Goal: Task Accomplishment & Management: Manage account settings

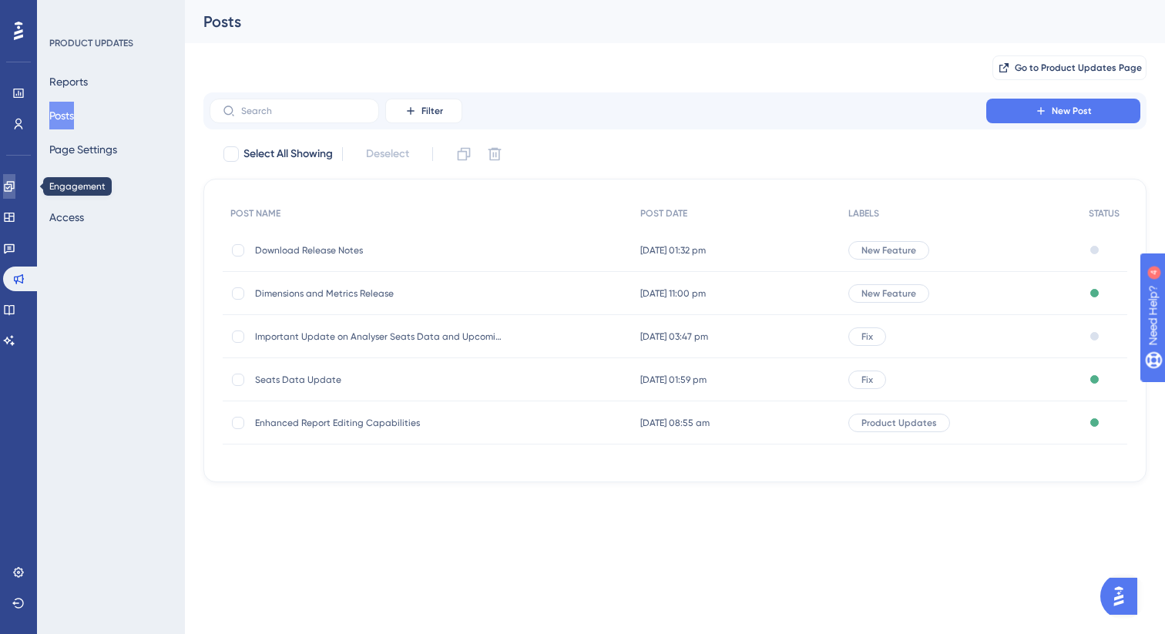
click at [15, 186] on icon at bounding box center [9, 186] width 12 height 12
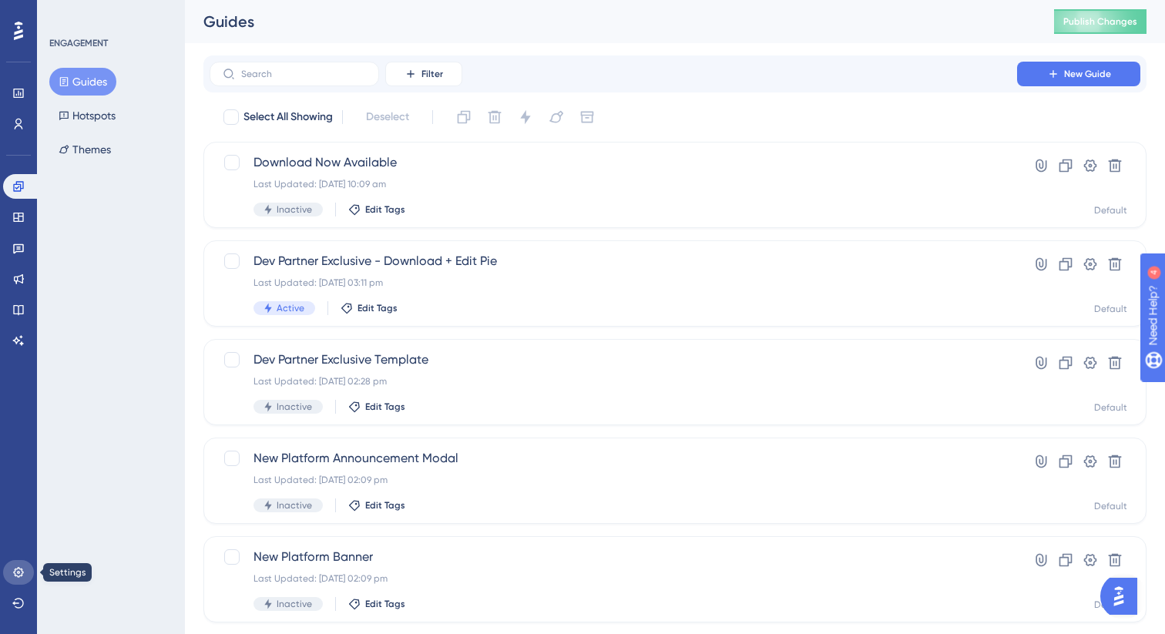
click at [22, 569] on icon at bounding box center [18, 572] width 10 height 10
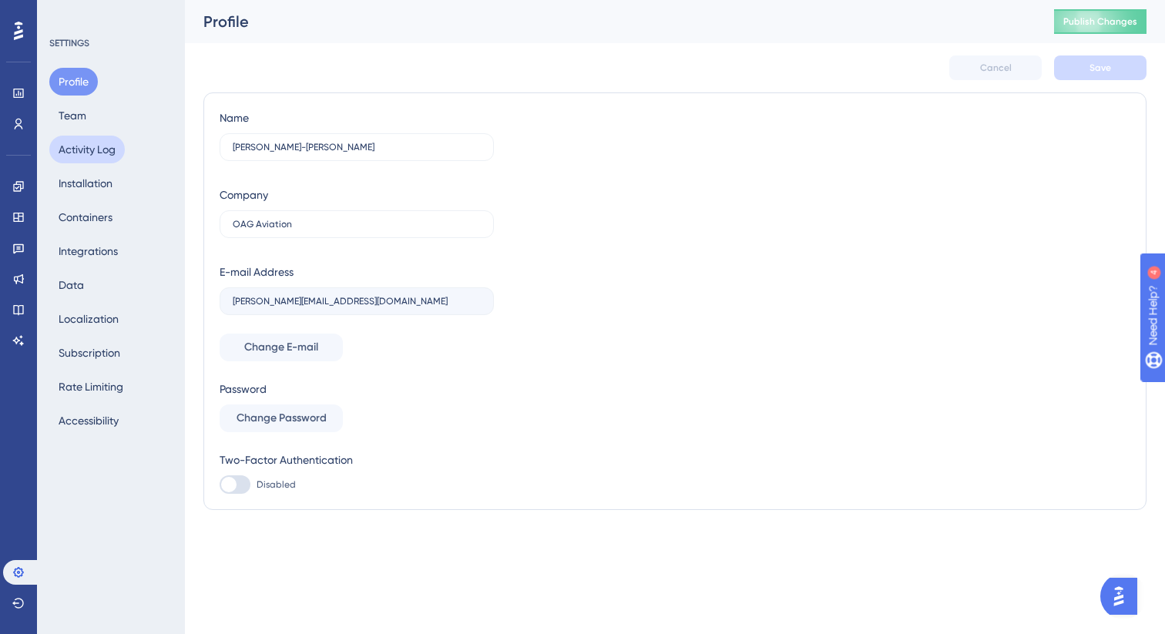
click at [86, 156] on button "Activity Log" at bounding box center [87, 150] width 76 height 28
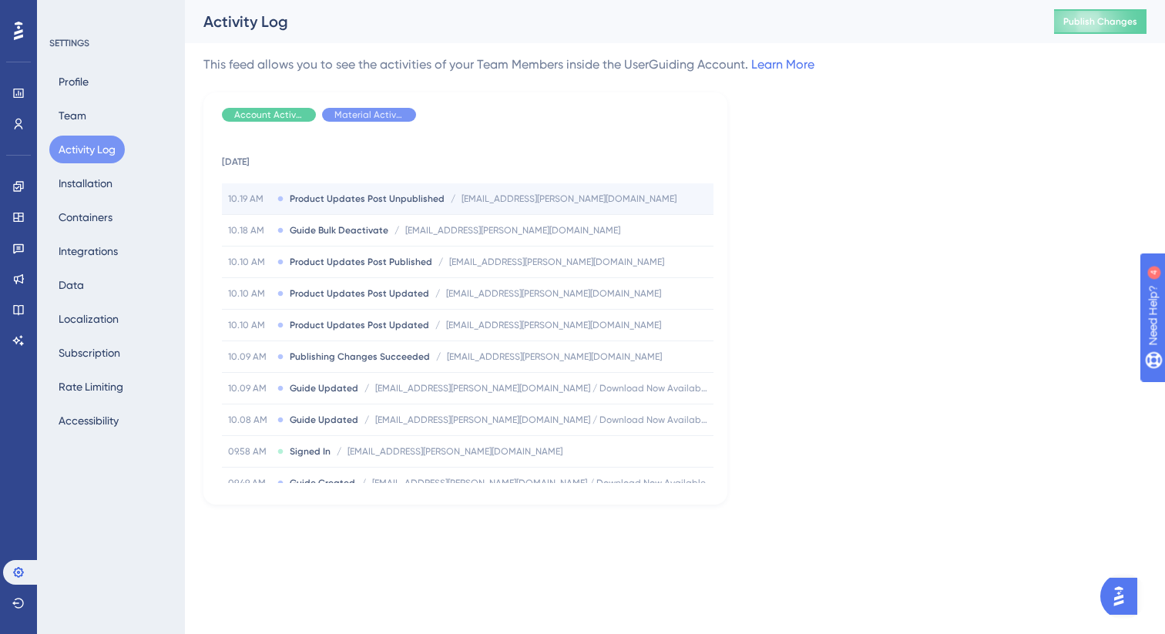
click at [499, 202] on span "chelsea.waller@oag.com" at bounding box center [569, 199] width 215 height 12
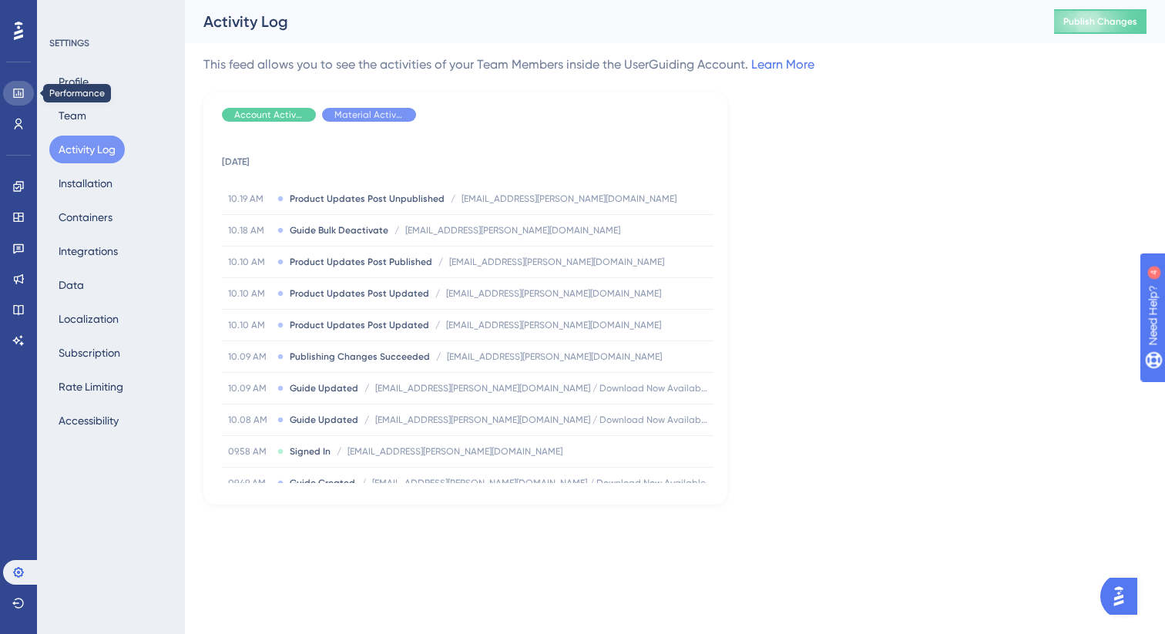
click at [18, 91] on icon at bounding box center [18, 93] width 10 height 9
click at [18, 215] on icon at bounding box center [18, 217] width 12 height 12
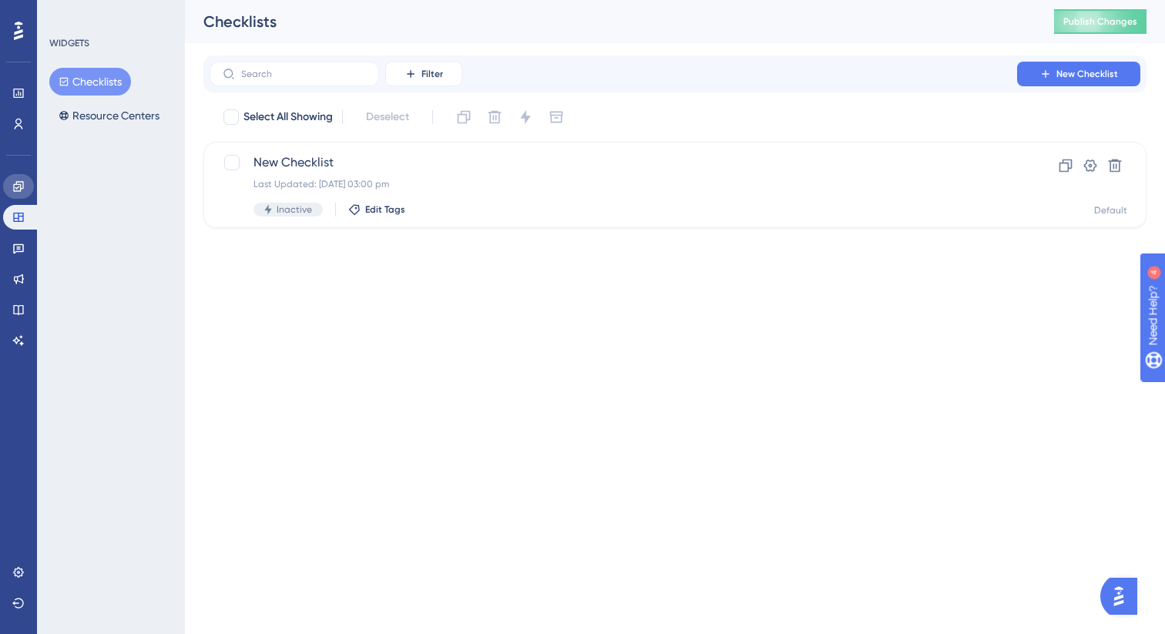
click at [18, 190] on icon at bounding box center [18, 186] width 12 height 12
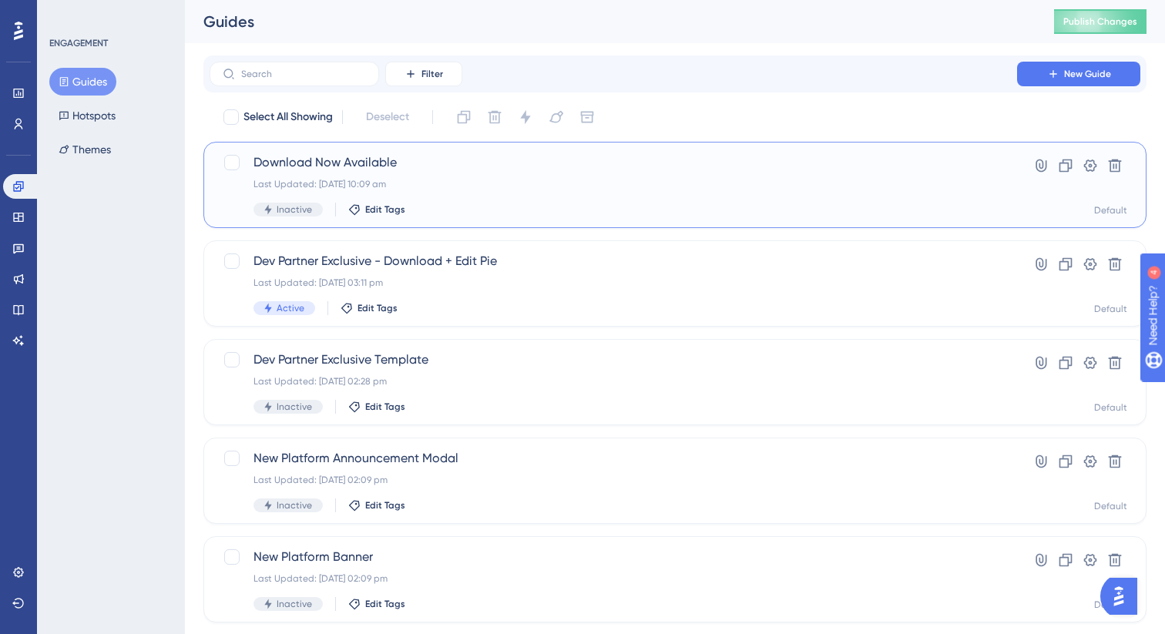
click at [279, 216] on div "Inactive" at bounding box center [288, 210] width 69 height 14
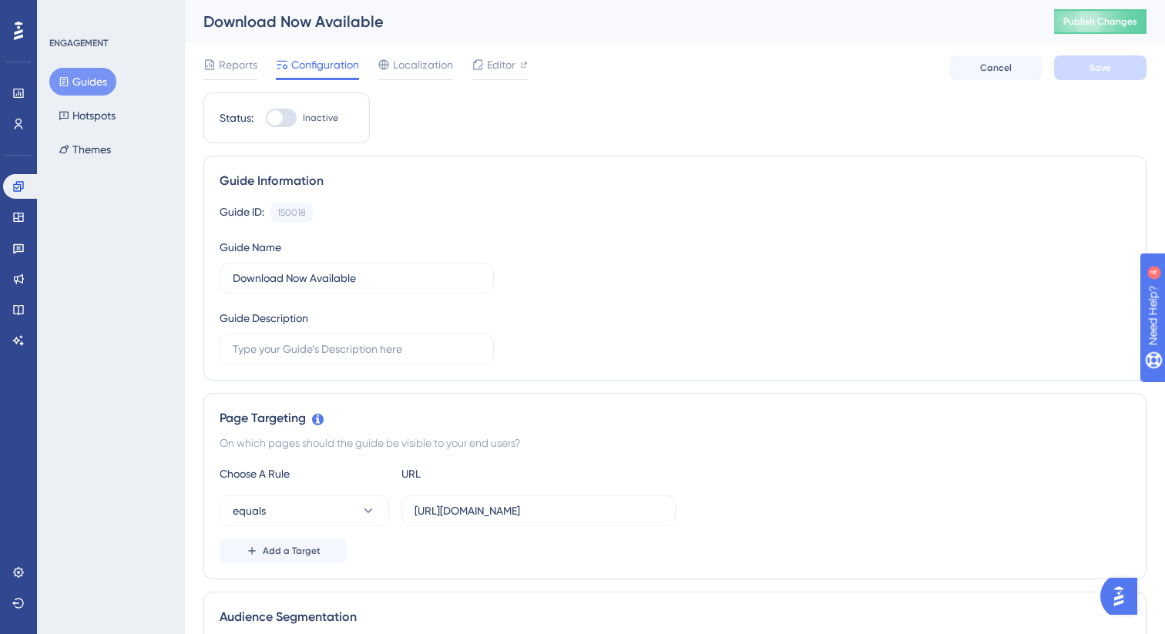
click at [282, 124] on div at bounding box center [281, 118] width 31 height 18
click at [266, 119] on input "Inactive" at bounding box center [265, 118] width 1 height 1
checkbox input "true"
click at [1067, 69] on button "Save" at bounding box center [1100, 67] width 92 height 25
click at [473, 68] on icon at bounding box center [478, 65] width 12 height 12
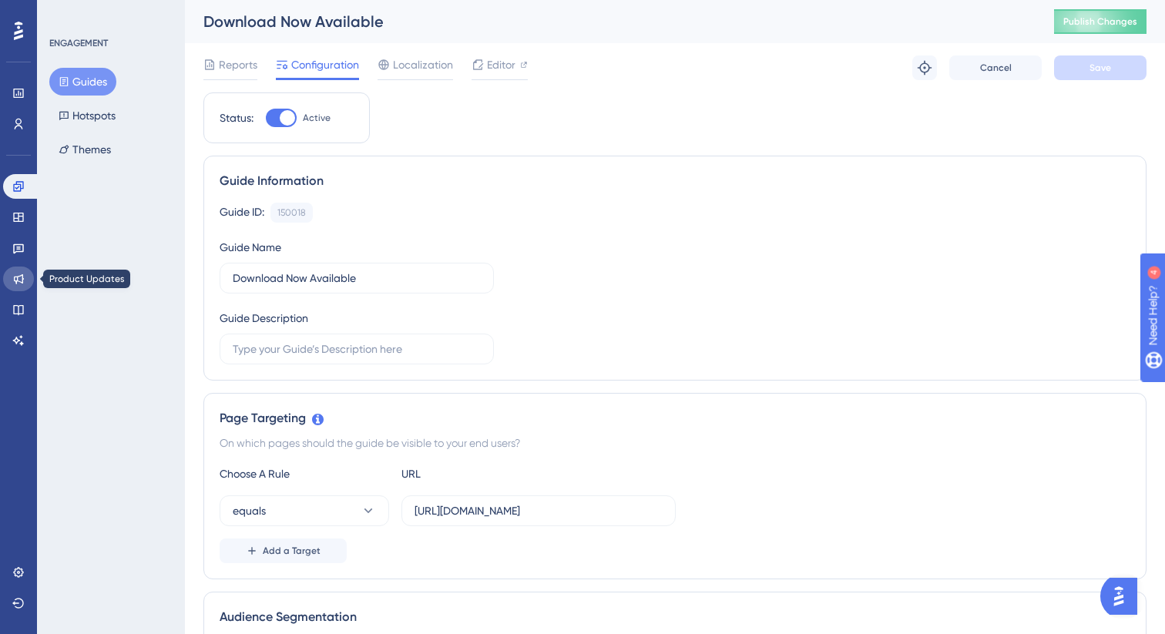
click at [20, 278] on icon at bounding box center [18, 279] width 12 height 12
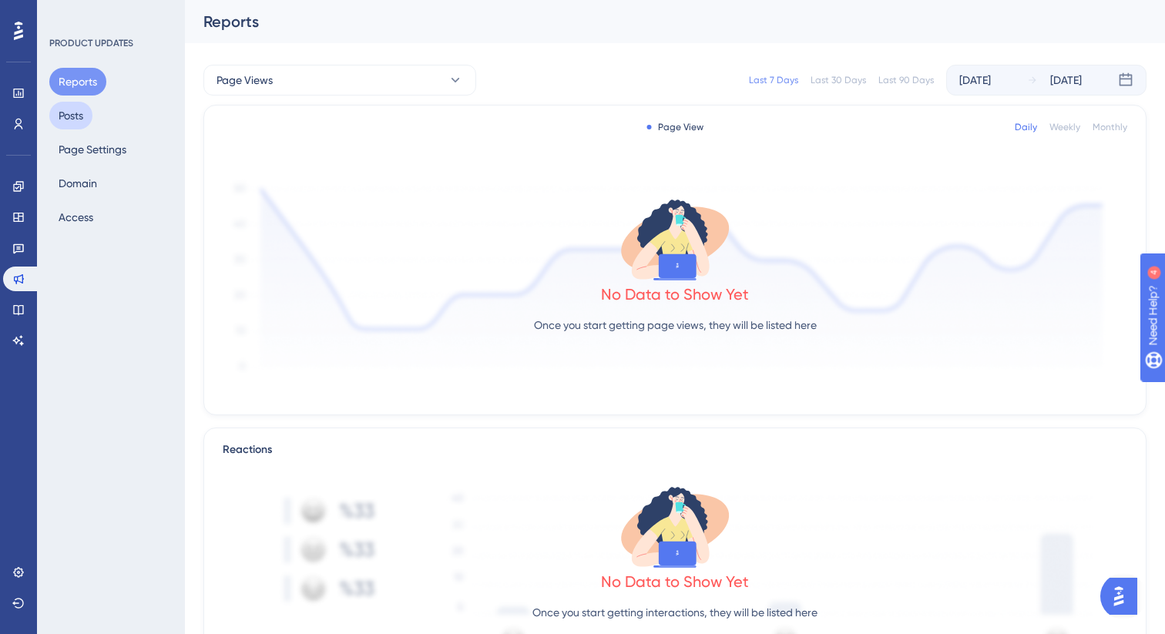
click at [67, 111] on button "Posts" at bounding box center [70, 116] width 43 height 28
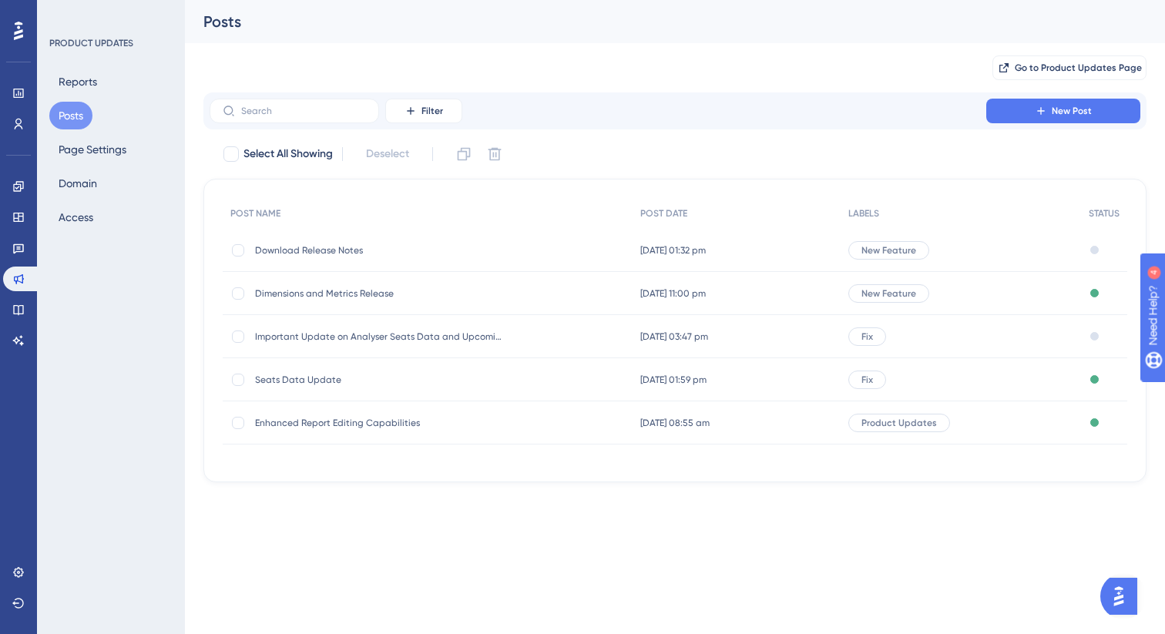
click at [317, 246] on span "Download Release Notes" at bounding box center [378, 250] width 247 height 12
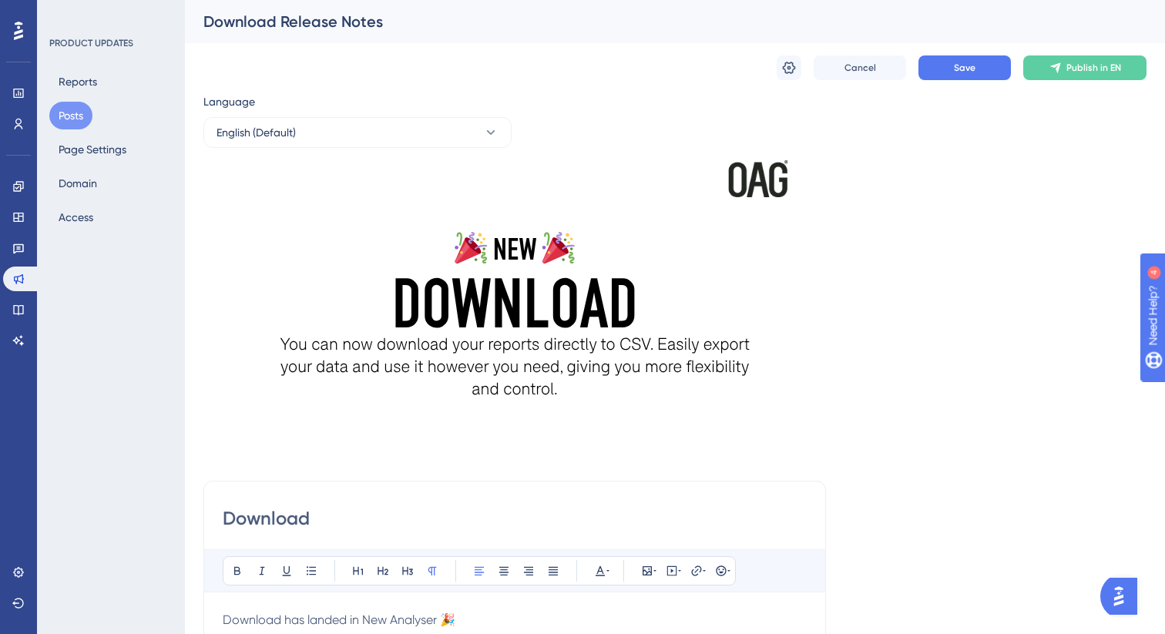
click at [73, 112] on button "Posts" at bounding box center [70, 116] width 43 height 28
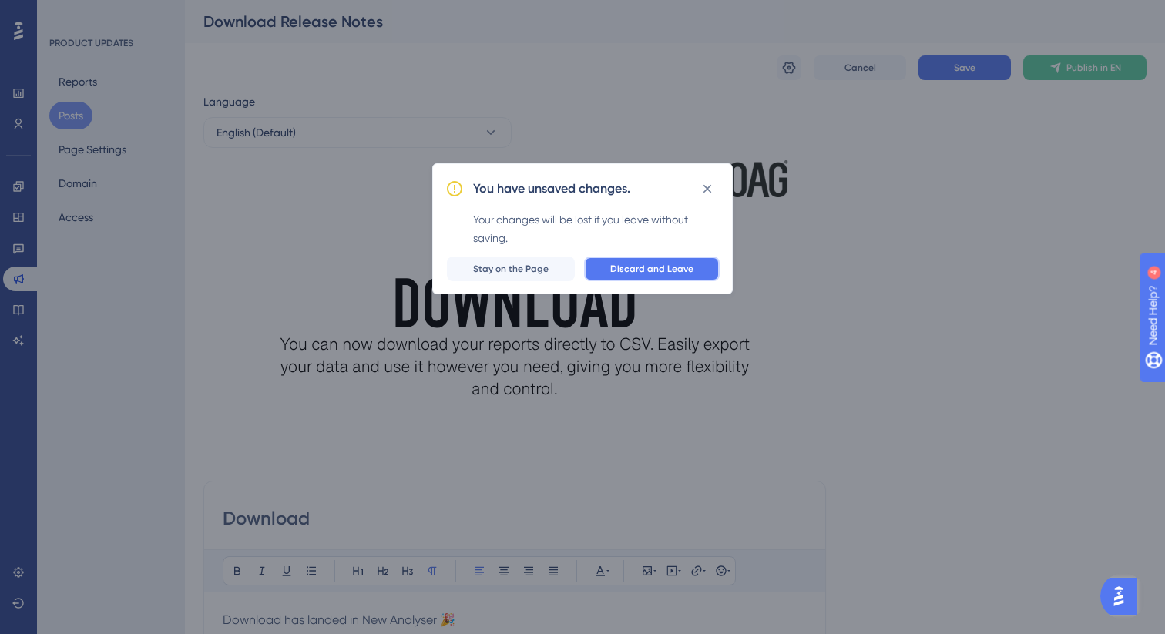
click at [616, 270] on span "Discard and Leave" at bounding box center [651, 269] width 83 height 12
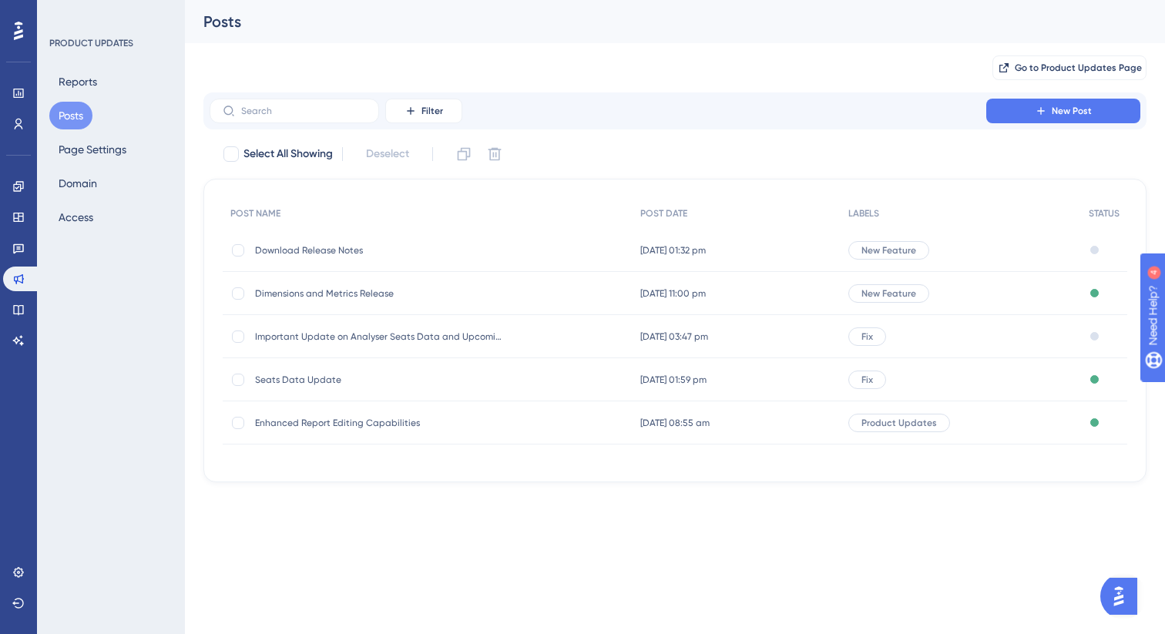
click at [355, 244] on span "Download Release Notes" at bounding box center [378, 250] width 247 height 12
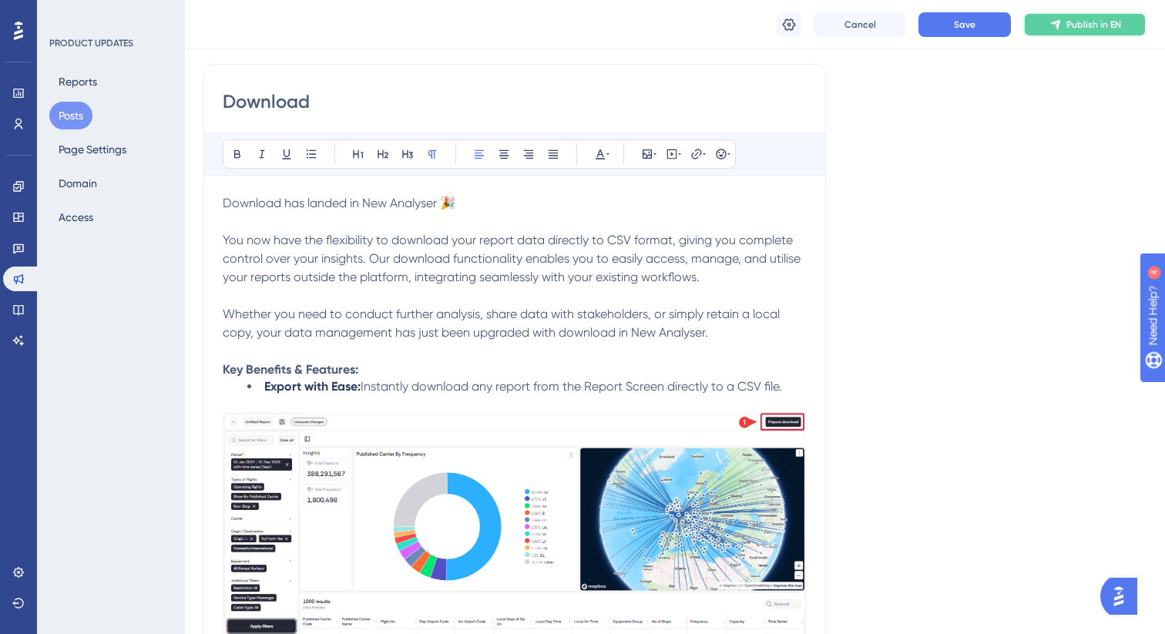
click at [1083, 25] on span "Publish in EN" at bounding box center [1094, 24] width 55 height 12
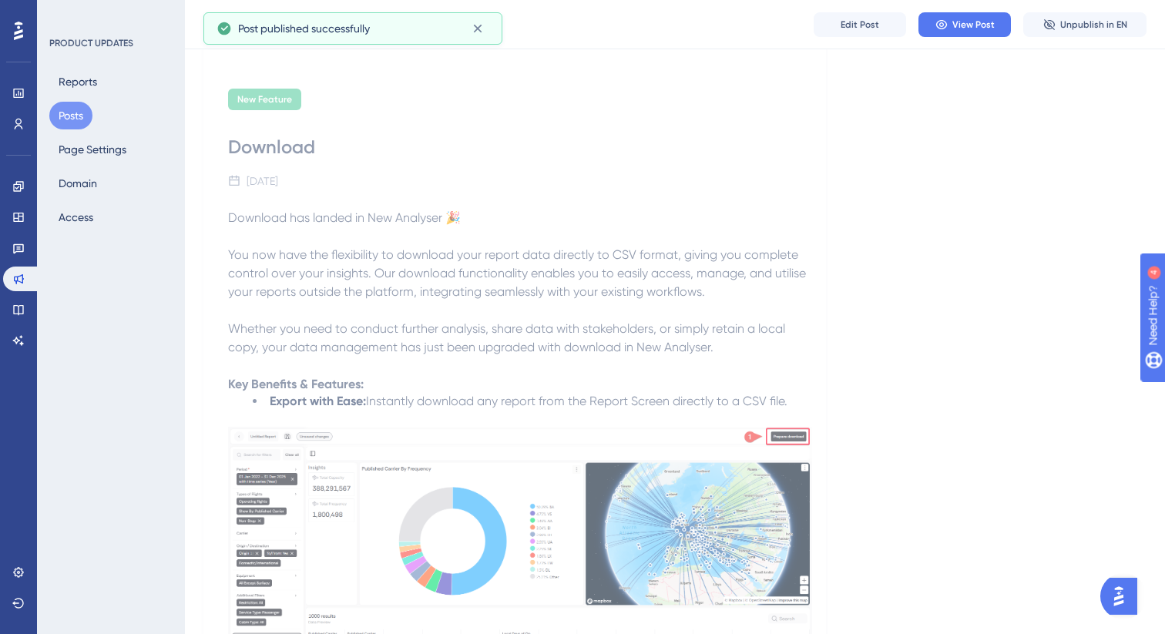
click at [69, 112] on button "Posts" at bounding box center [70, 116] width 43 height 28
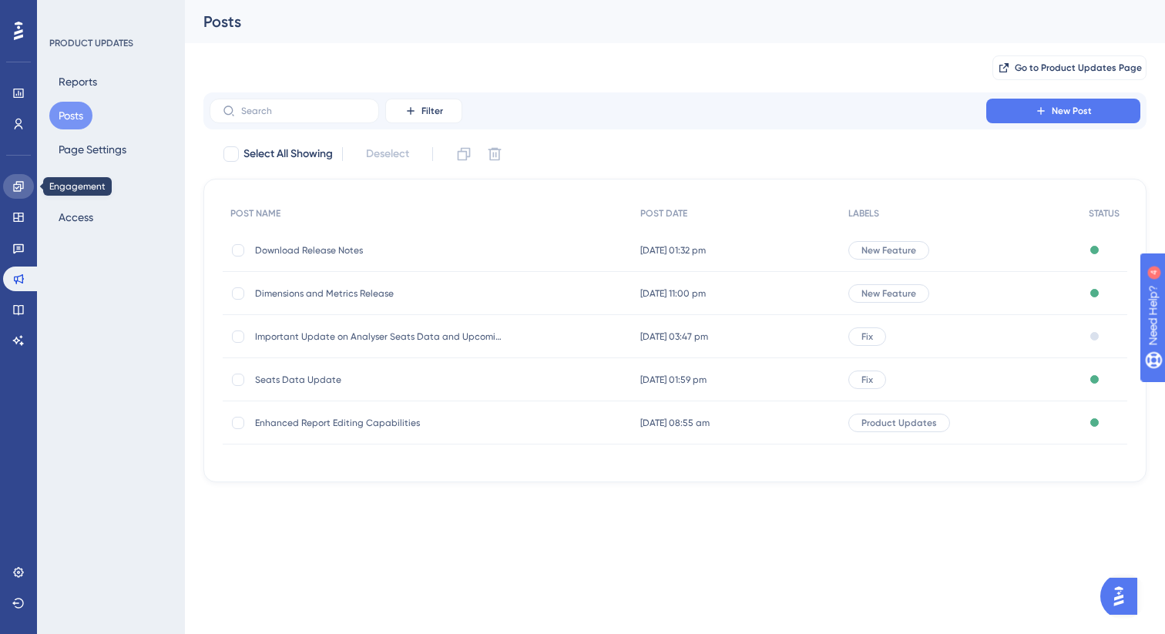
click at [15, 180] on icon at bounding box center [18, 186] width 12 height 12
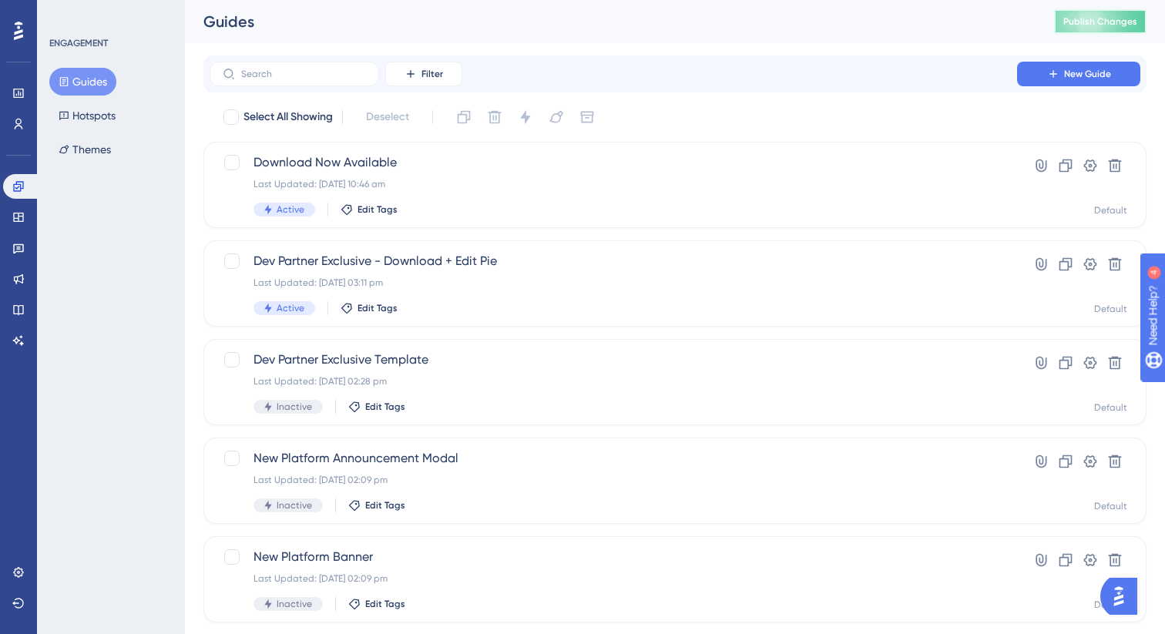
click at [1095, 29] on button "Publish Changes" at bounding box center [1100, 21] width 92 height 25
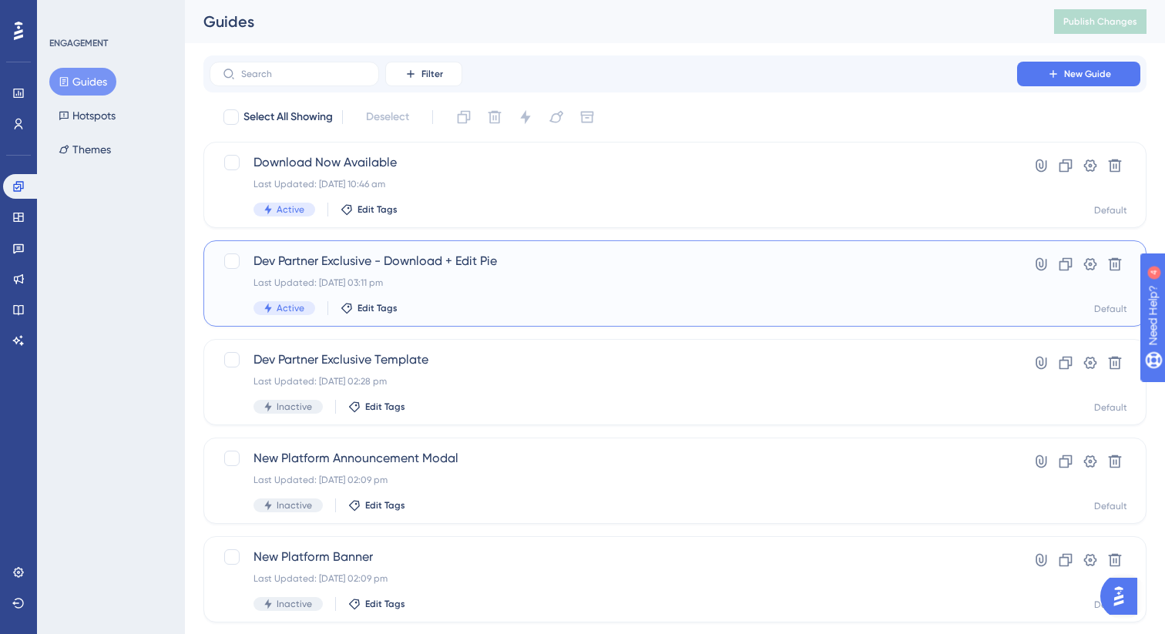
click at [457, 265] on span "Dev Partner Exclusive - Download + Edit Pie" at bounding box center [614, 261] width 720 height 18
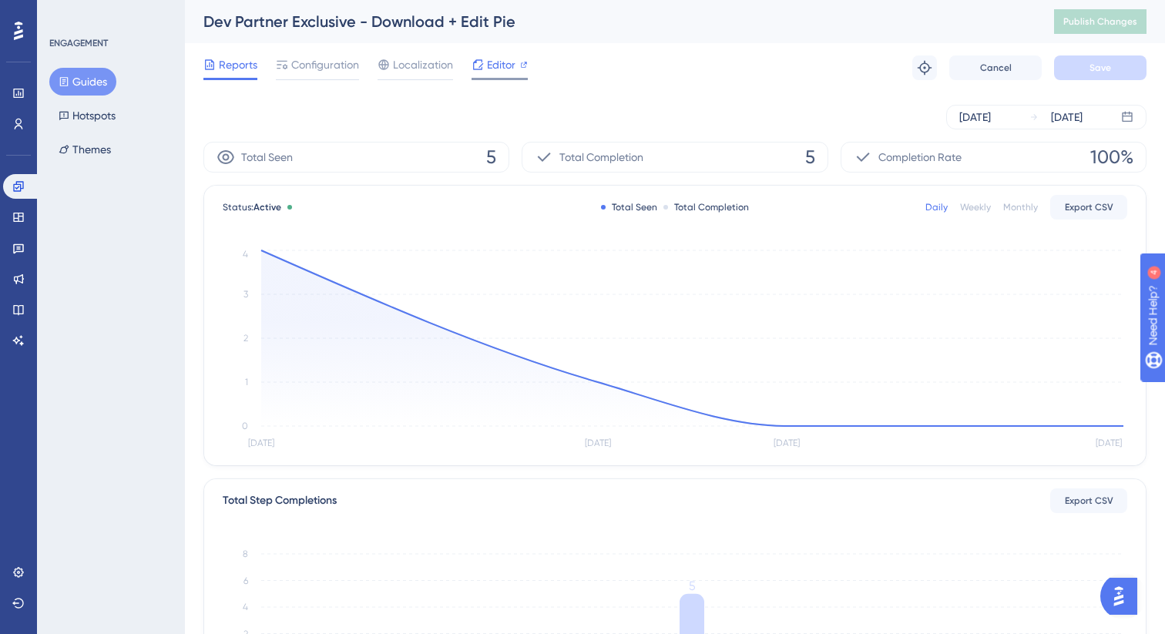
click at [491, 69] on span "Editor" at bounding box center [501, 64] width 29 height 18
click at [1085, 22] on span "Publish Changes" at bounding box center [1101, 21] width 74 height 12
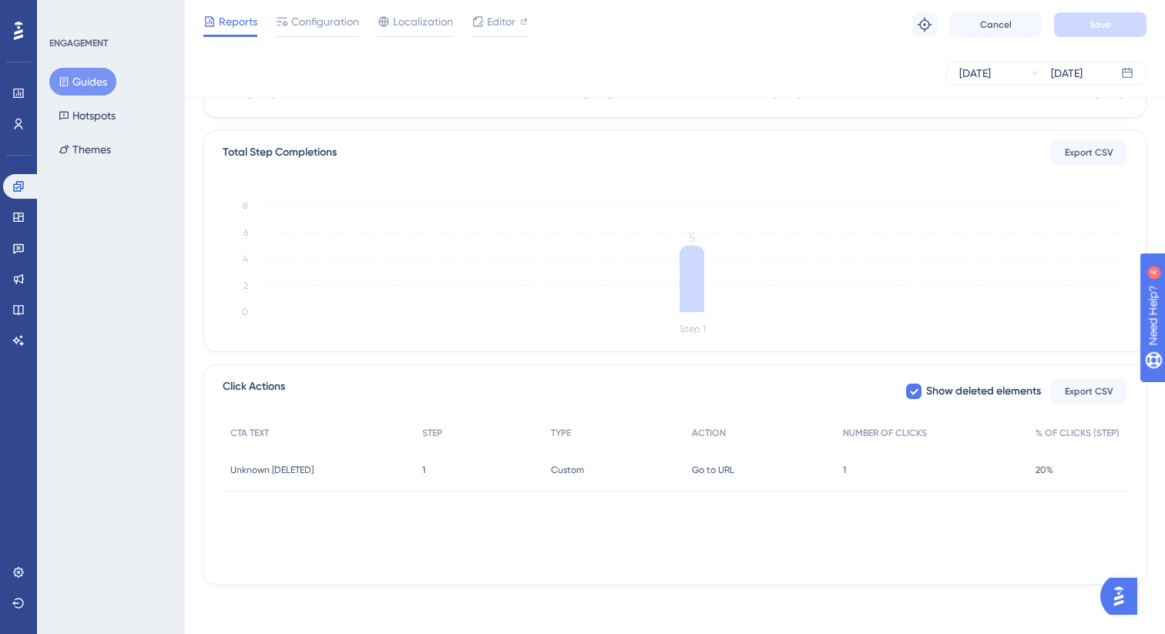
click at [366, 460] on div "Unknown [DELETED] Unknown [DELETED]" at bounding box center [319, 470] width 192 height 43
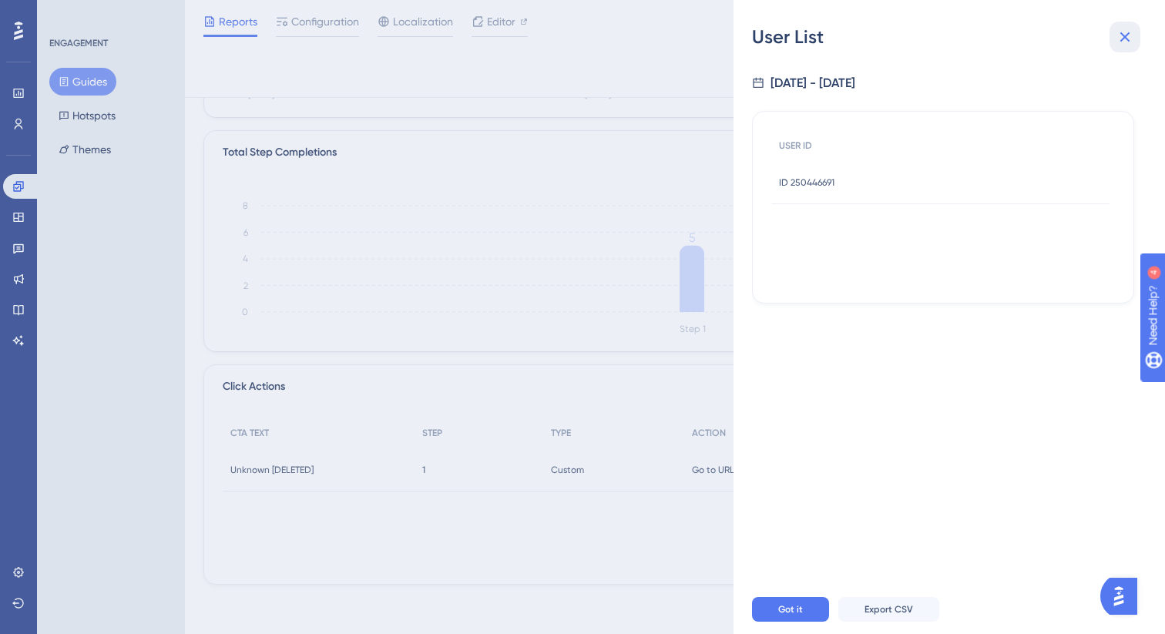
click at [1133, 35] on icon at bounding box center [1125, 37] width 18 height 18
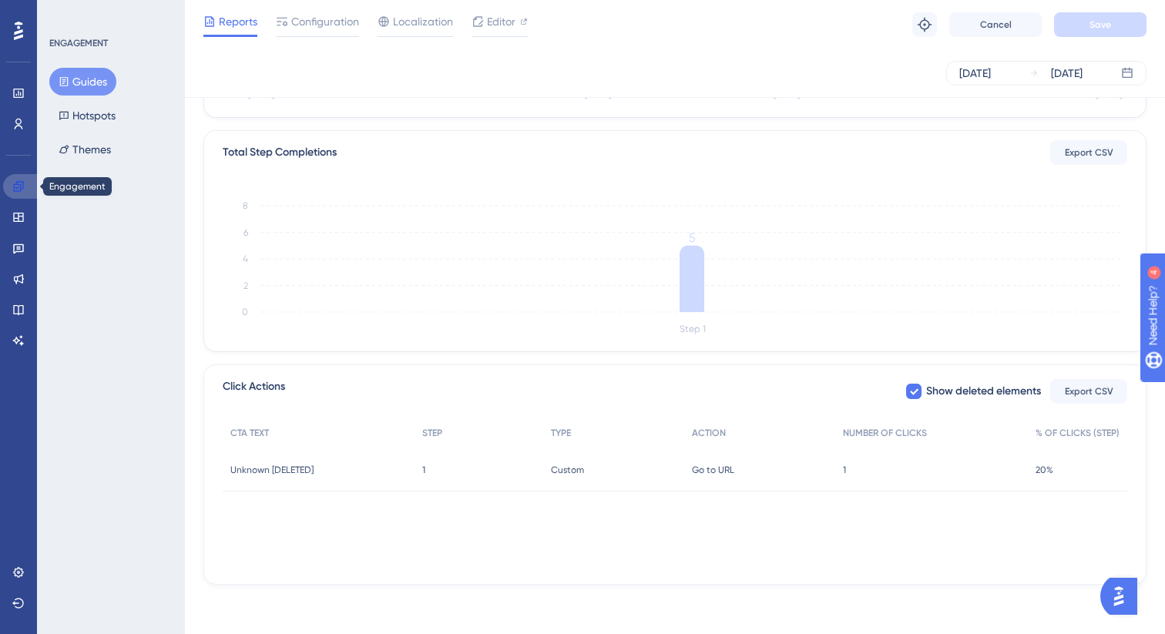
click at [17, 198] on link at bounding box center [21, 186] width 37 height 25
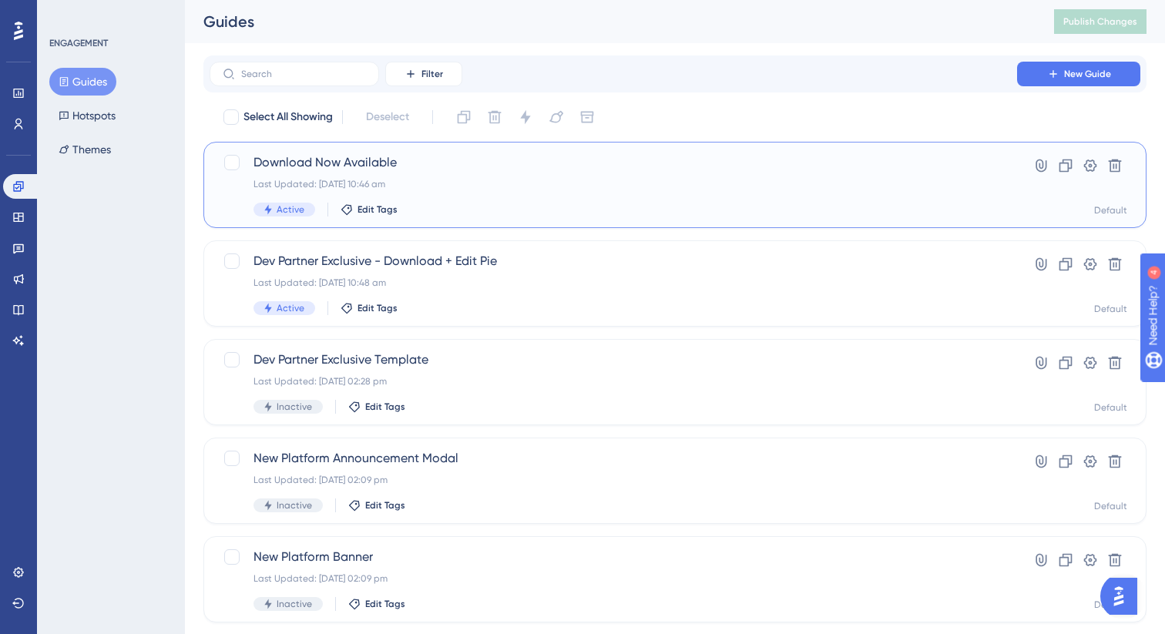
click at [457, 176] on div "Download Now Available Last Updated: 14 Aug 2025 10:46 am Active Edit Tags" at bounding box center [614, 184] width 720 height 63
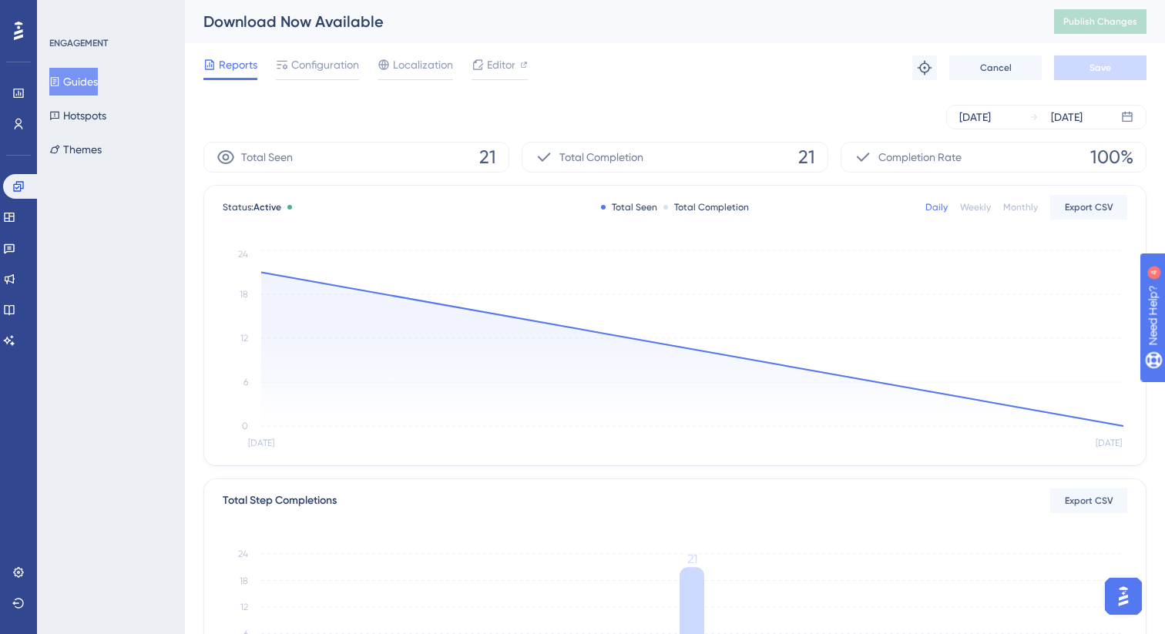
click at [77, 86] on button "Guides" at bounding box center [73, 82] width 49 height 28
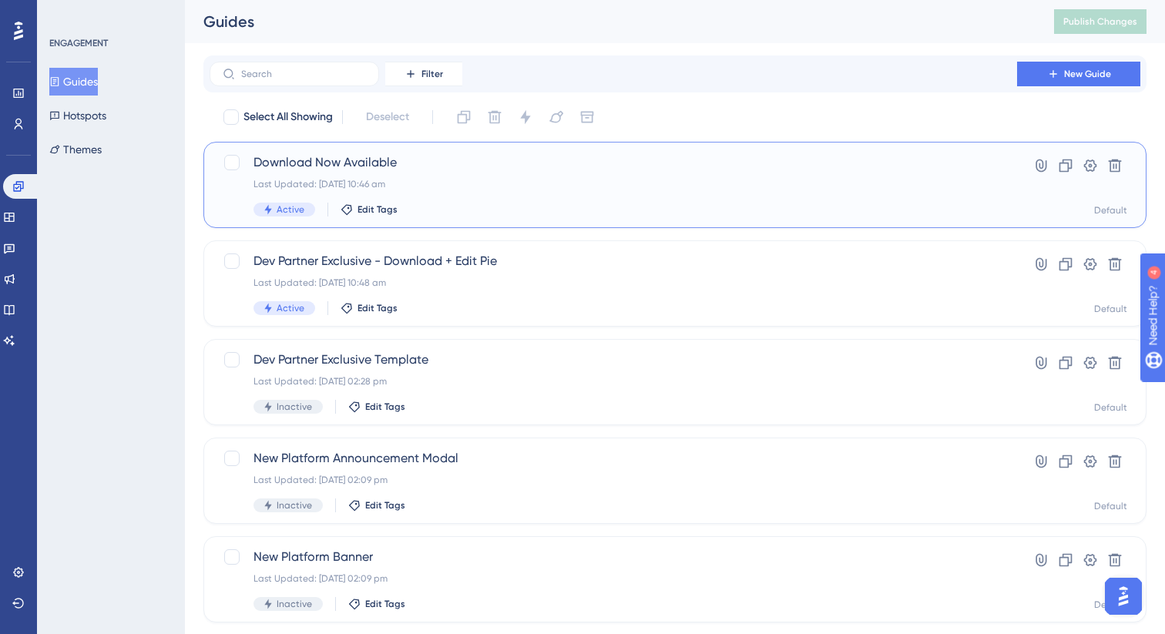
click at [415, 188] on div "Last Updated: [DATE] 10:46 am" at bounding box center [614, 184] width 720 height 12
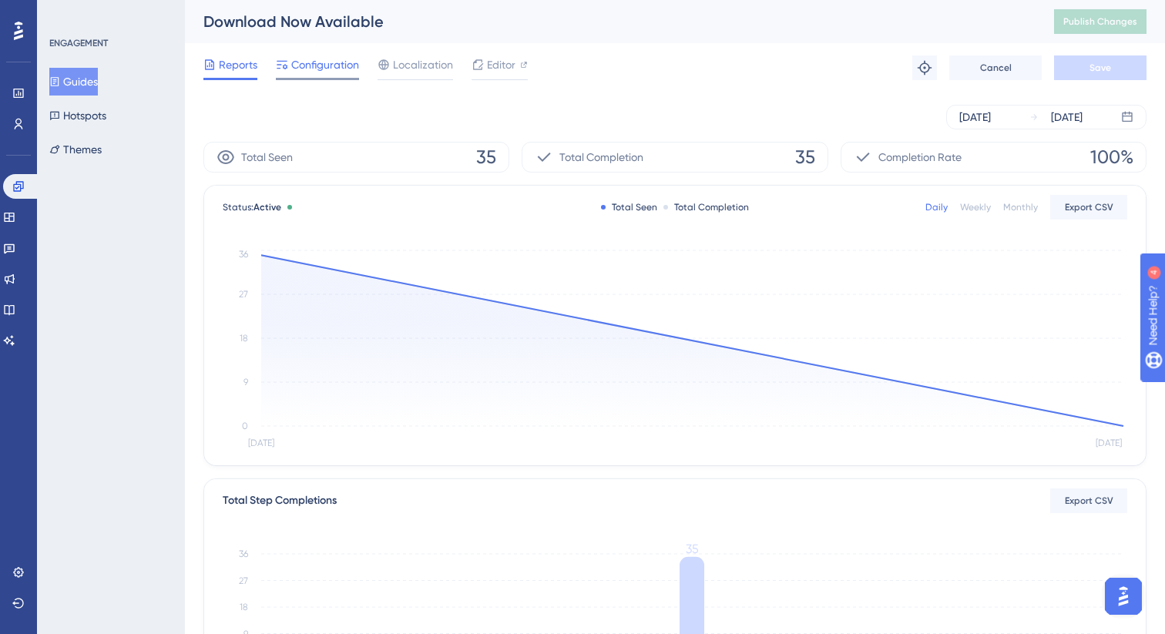
click at [332, 69] on span "Configuration" at bounding box center [325, 64] width 68 height 18
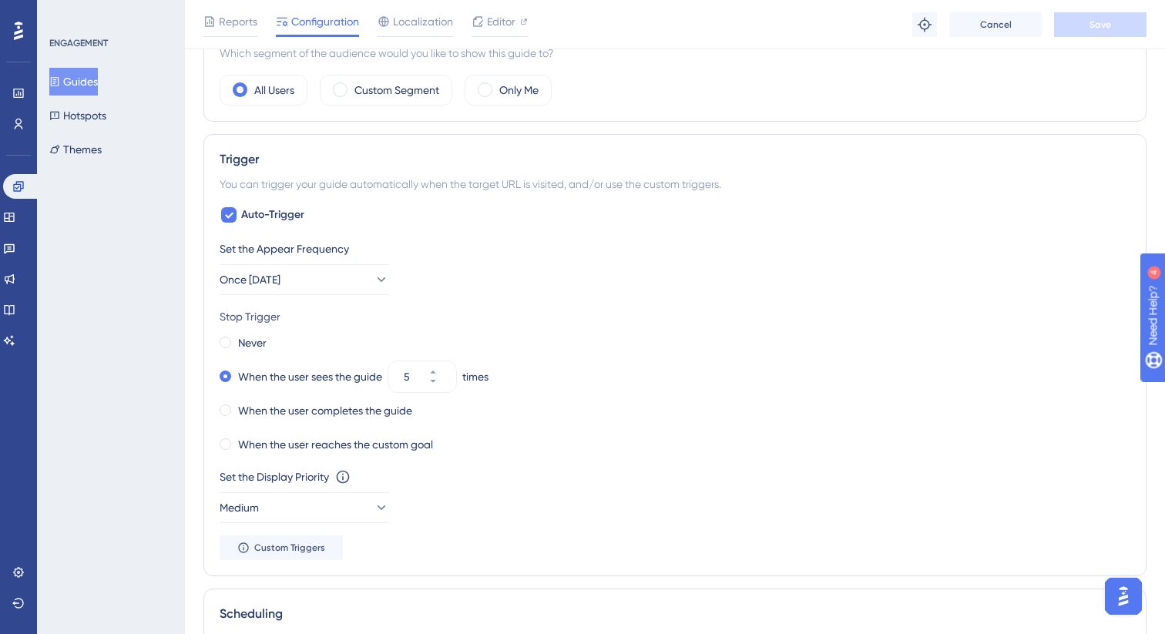
scroll to position [597, 0]
click at [318, 285] on button "Once [DATE]" at bounding box center [305, 278] width 170 height 31
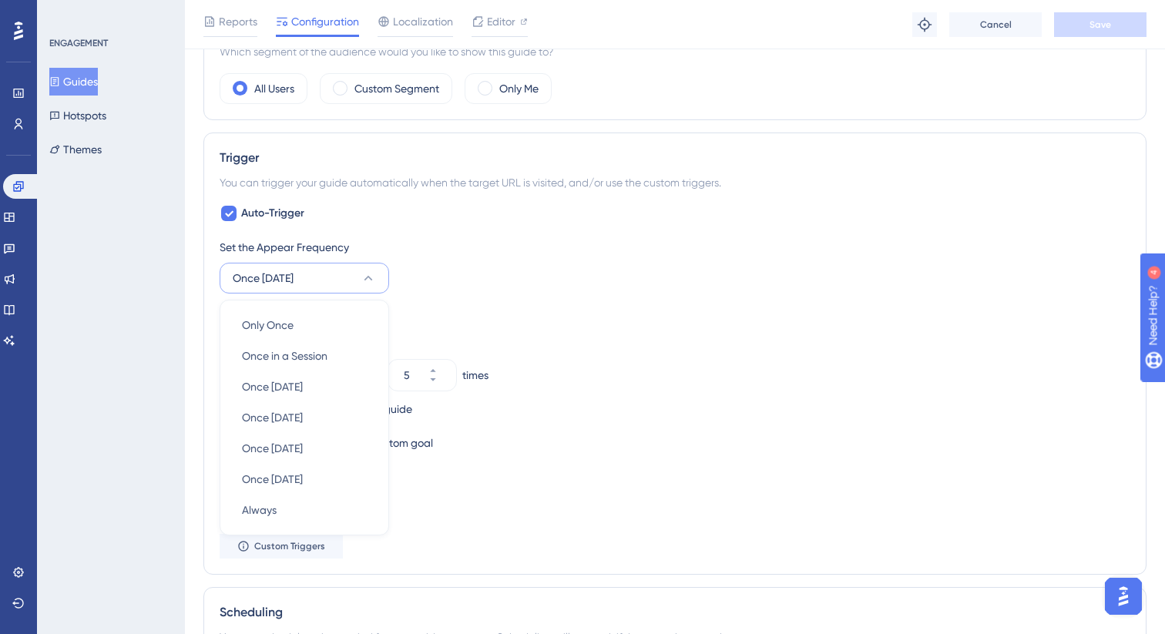
scroll to position [697, 0]
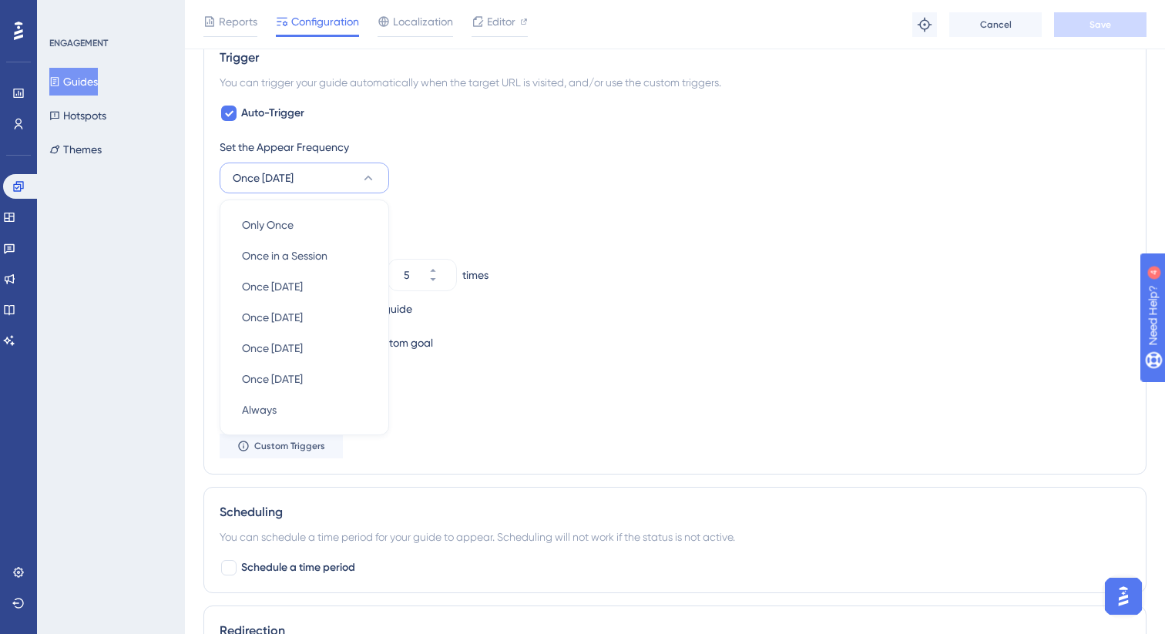
click at [456, 203] on div "Set the Appear Frequency Once [DATE] Only Once Only Once Once in a Session Once…" at bounding box center [675, 298] width 911 height 321
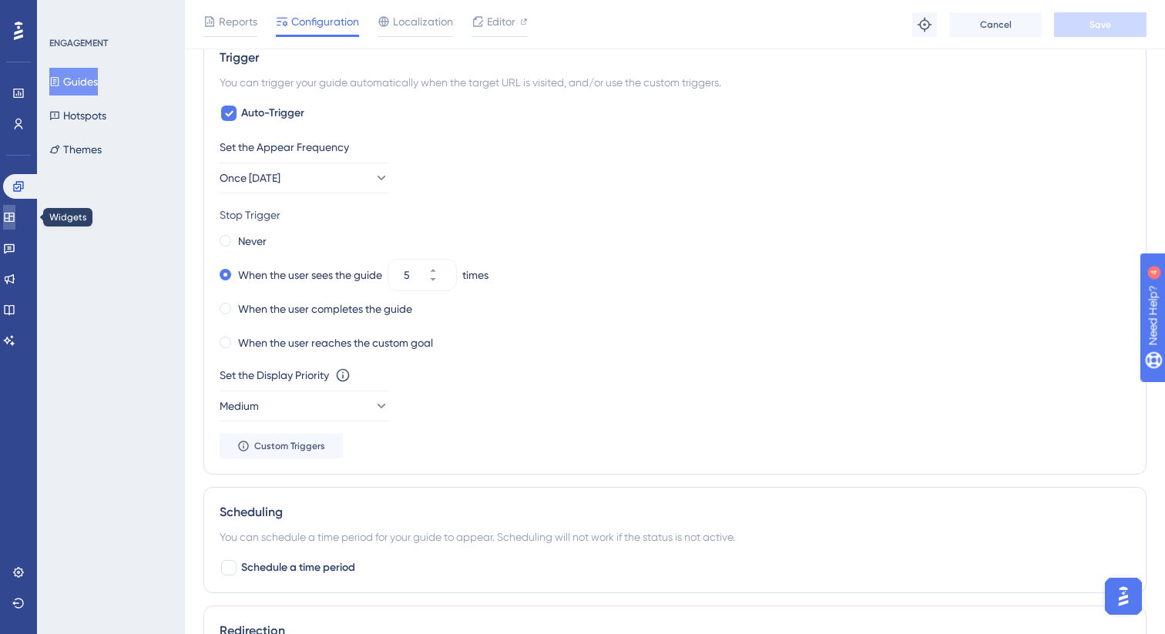
click at [10, 226] on link at bounding box center [9, 217] width 12 height 25
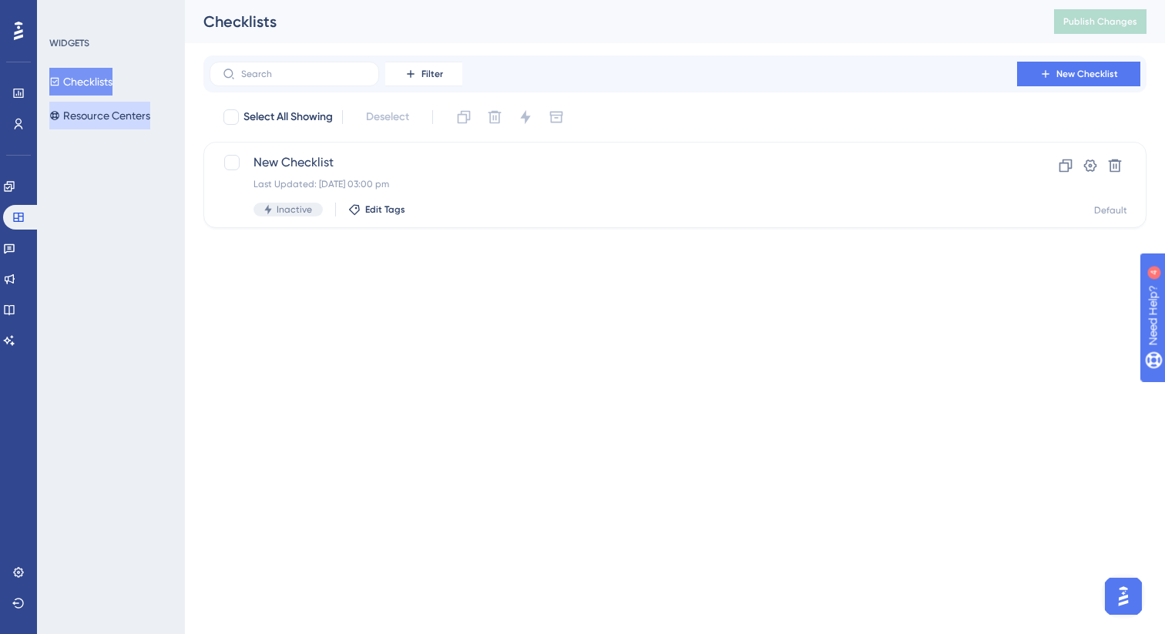
click at [89, 110] on button "Resource Centers" at bounding box center [99, 116] width 101 height 28
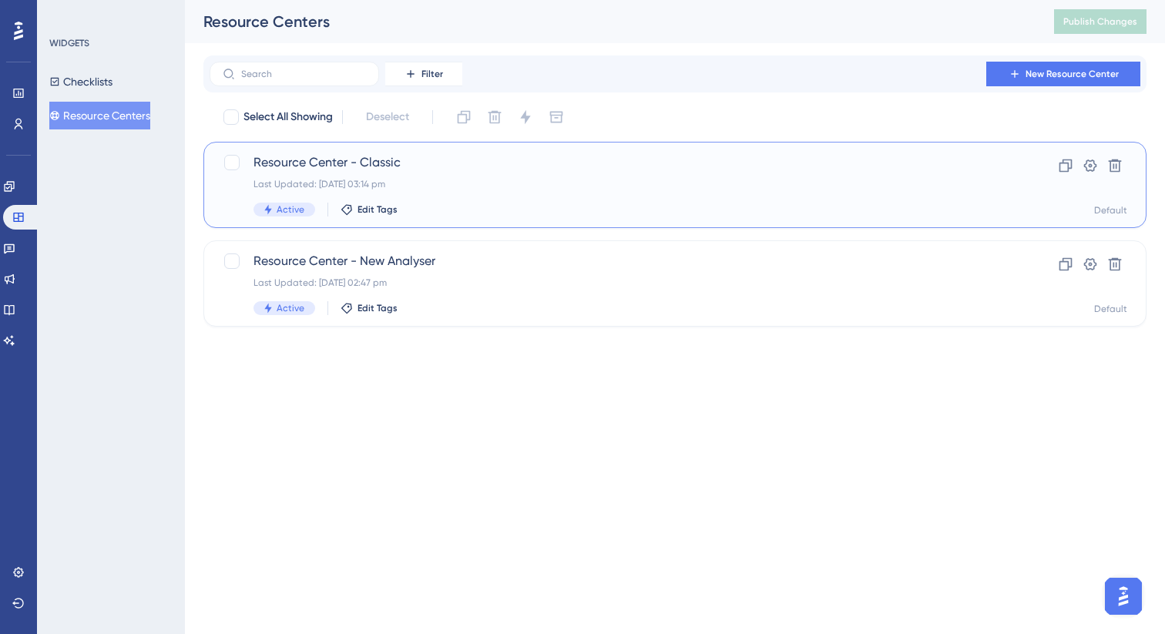
click at [351, 160] on span "Resource Center - Classic" at bounding box center [614, 162] width 720 height 18
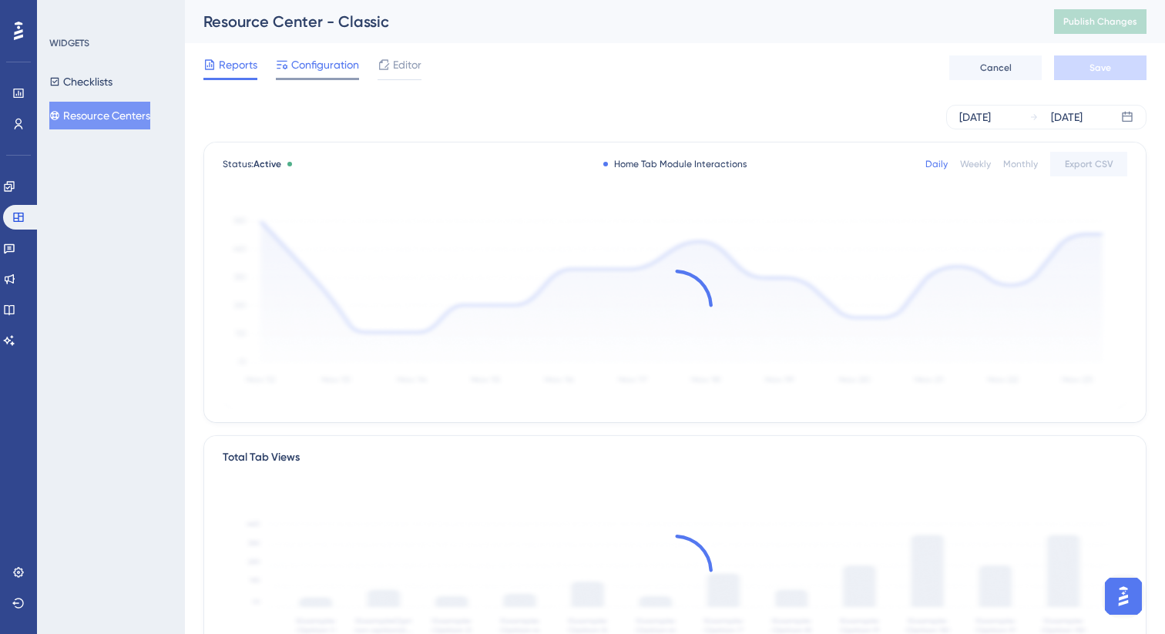
click at [339, 69] on span "Configuration" at bounding box center [325, 64] width 68 height 18
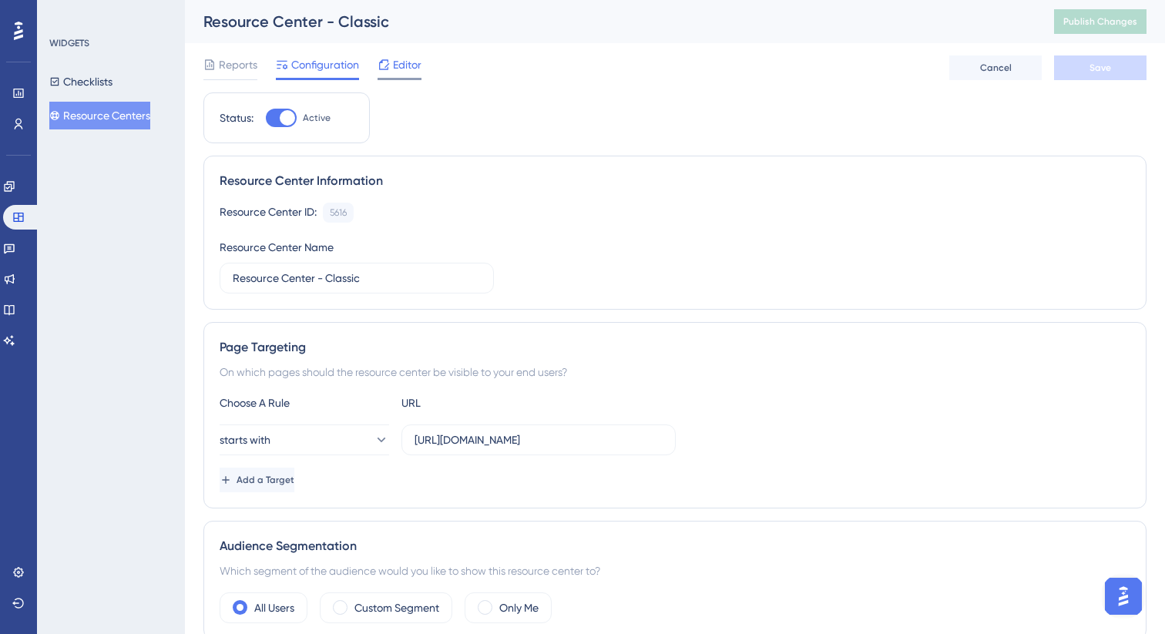
click at [392, 66] on div "Editor" at bounding box center [400, 64] width 44 height 18
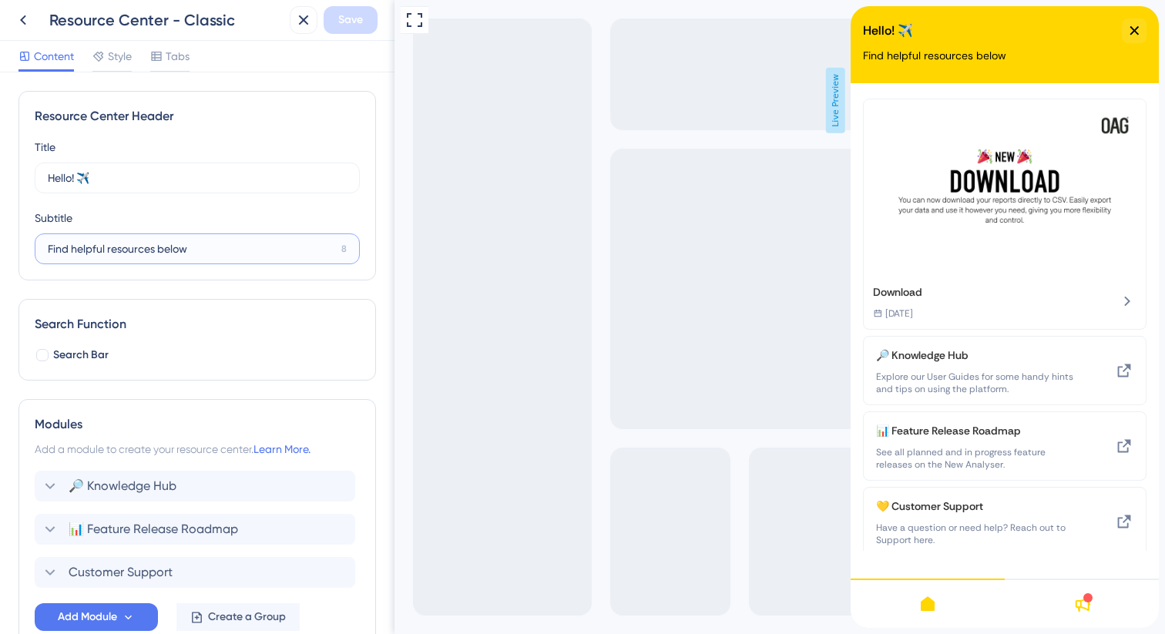
drag, startPoint x: 203, startPoint y: 247, endPoint x: 40, endPoint y: 244, distance: 162.7
click at [41, 244] on label "Find helpful resources below 8" at bounding box center [197, 249] width 325 height 31
click at [167, 62] on span "Tabs" at bounding box center [178, 56] width 24 height 18
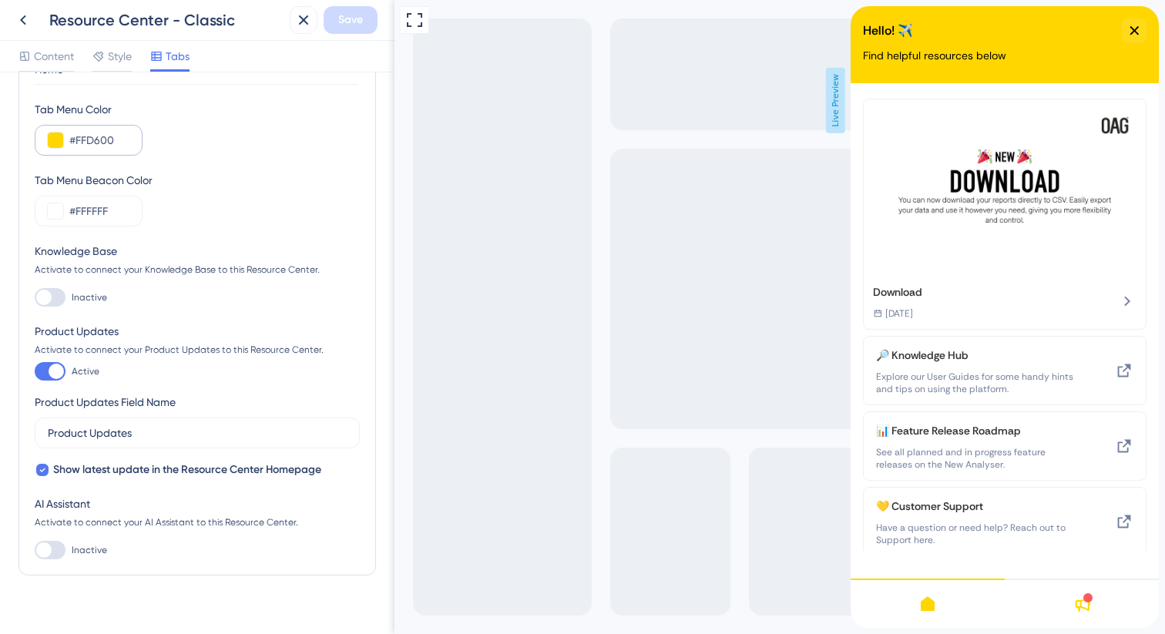
scroll to position [99, 0]
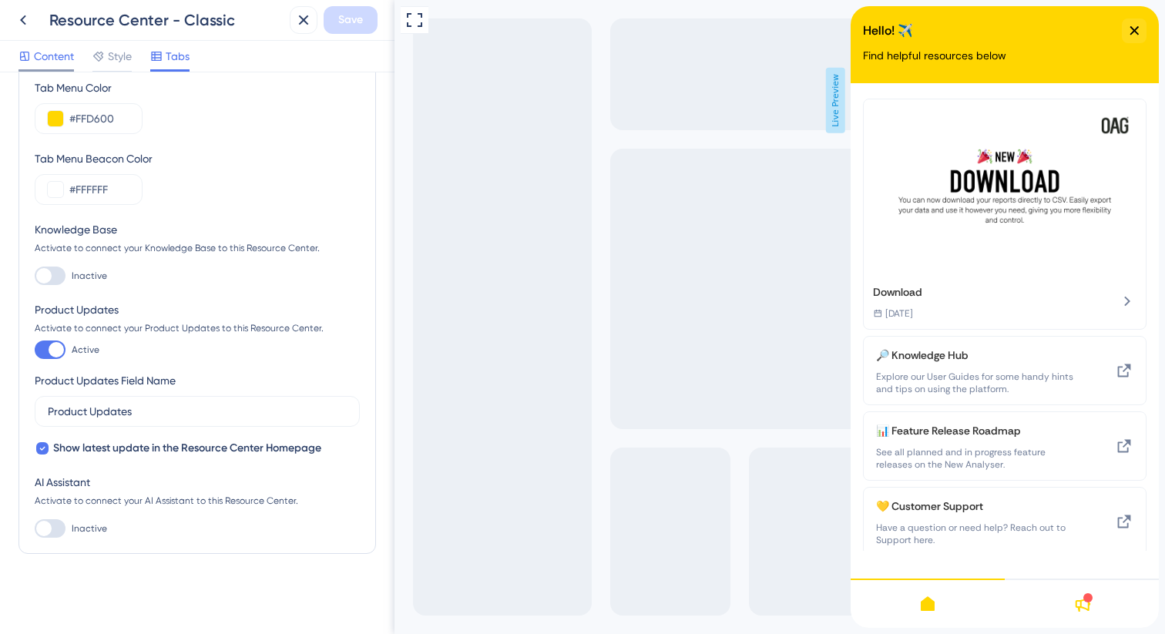
click at [39, 52] on span "Content" at bounding box center [54, 56] width 40 height 18
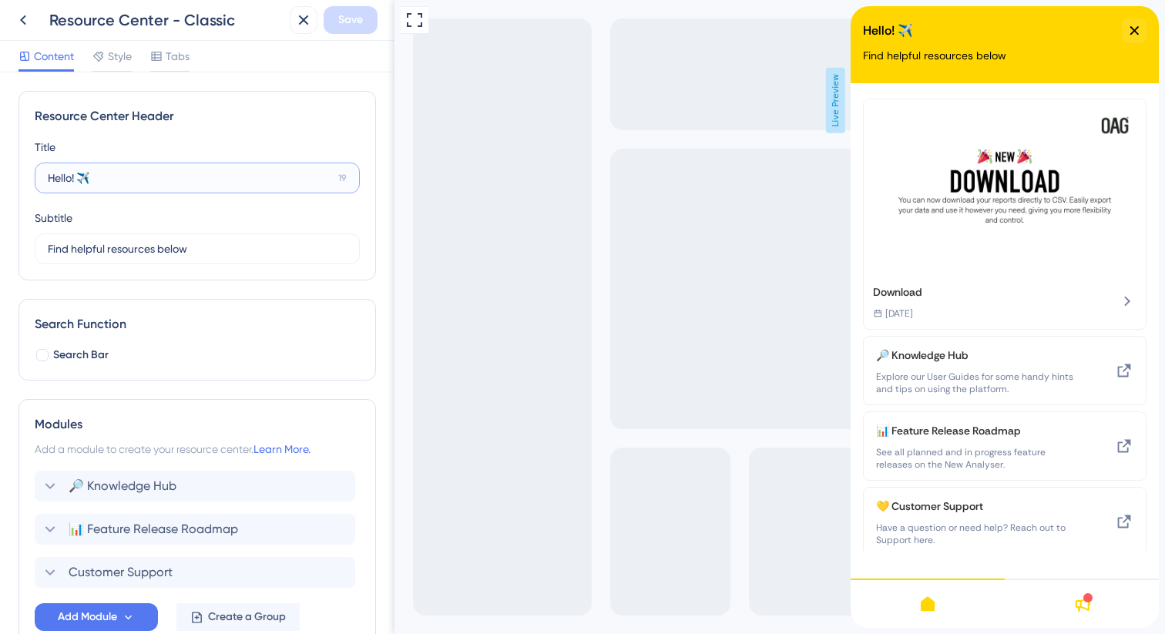
click at [96, 173] on input "Hello! ✈️" at bounding box center [190, 178] width 284 height 17
drag, startPoint x: 201, startPoint y: 247, endPoint x: 32, endPoint y: 217, distance: 171.5
click at [32, 217] on div "Resource Center Header Title Hello! ✈️ 19 Hello! ✈️ Subtitle Find helpful resou…" at bounding box center [197, 186] width 358 height 190
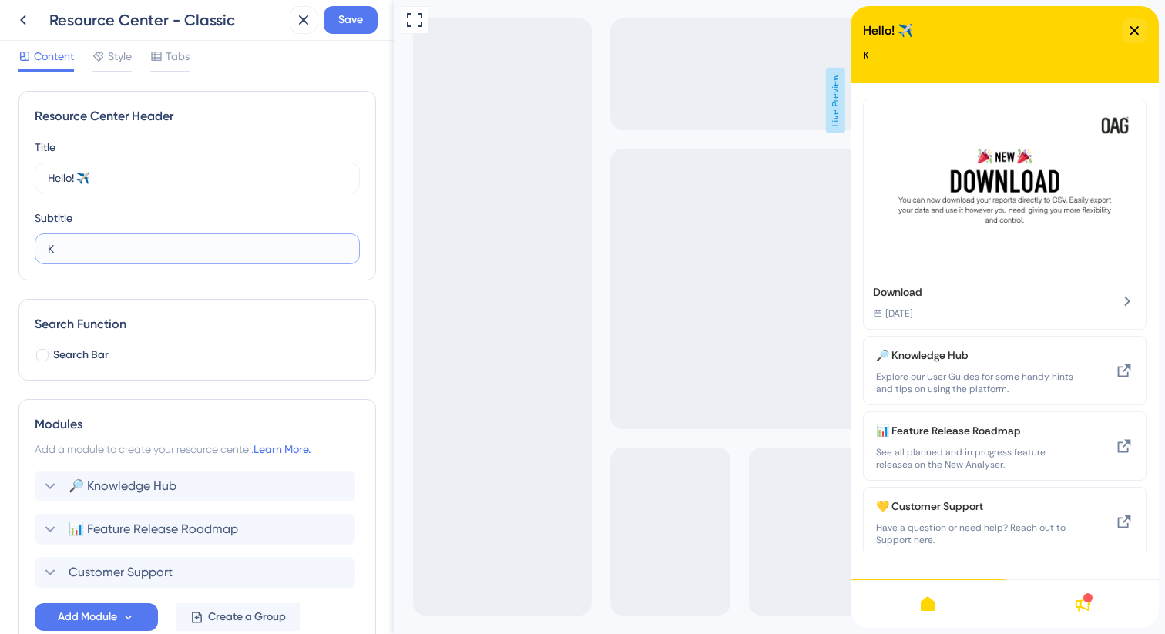
type input "Find helpful resources below"
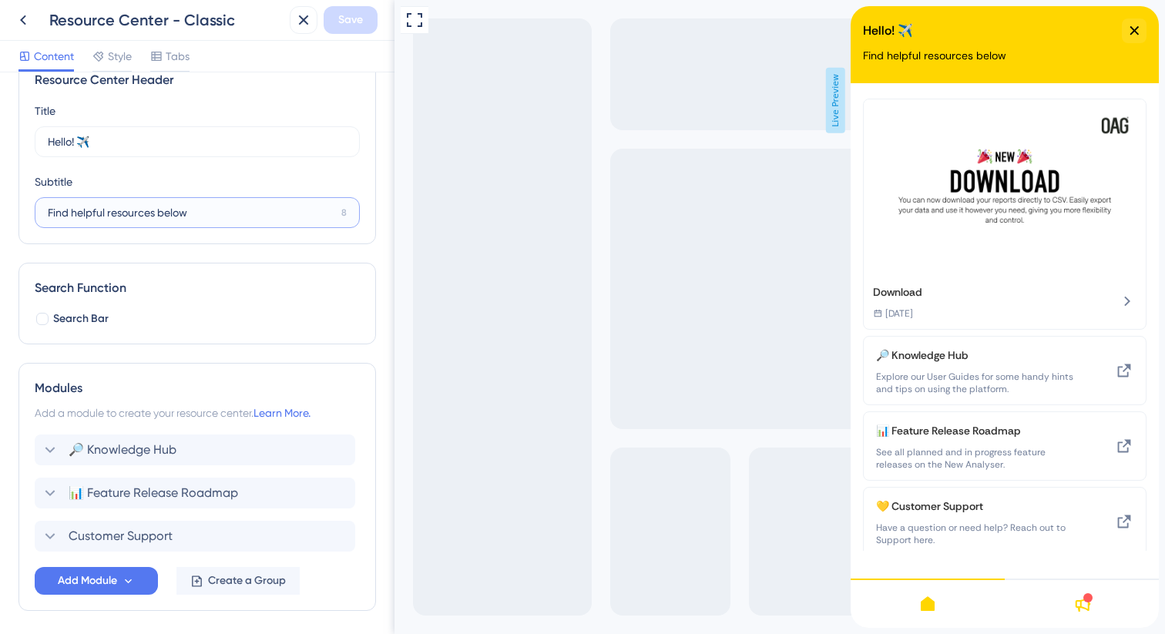
scroll to position [93, 0]
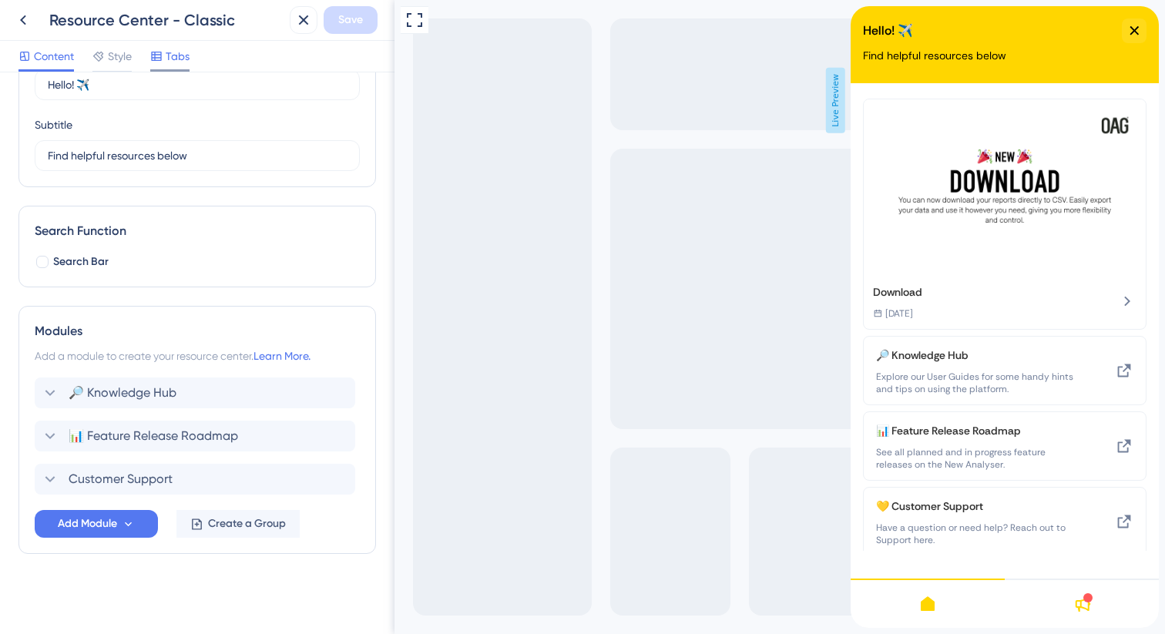
click at [182, 61] on span "Tabs" at bounding box center [178, 56] width 24 height 18
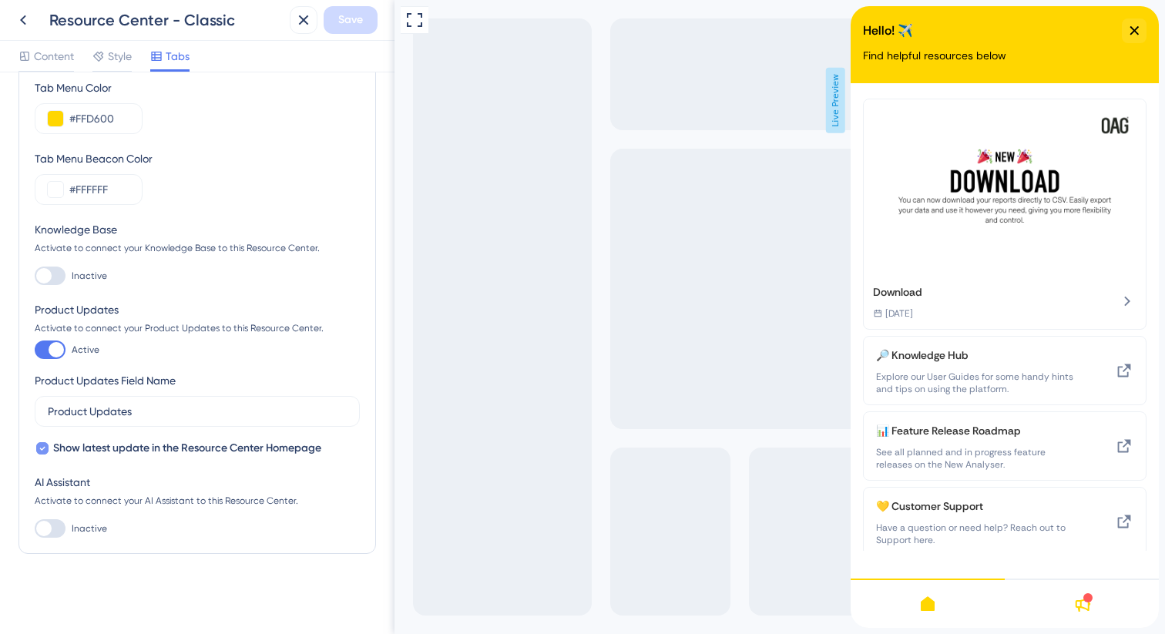
click at [42, 446] on icon at bounding box center [42, 448] width 6 height 12
checkbox input "false"
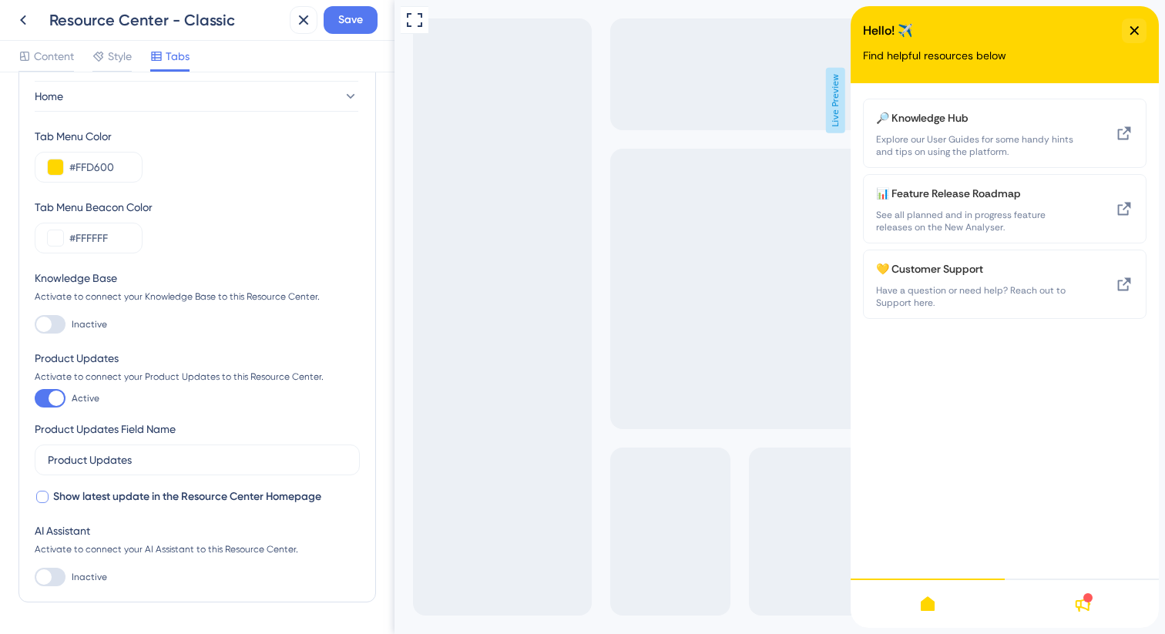
scroll to position [99, 0]
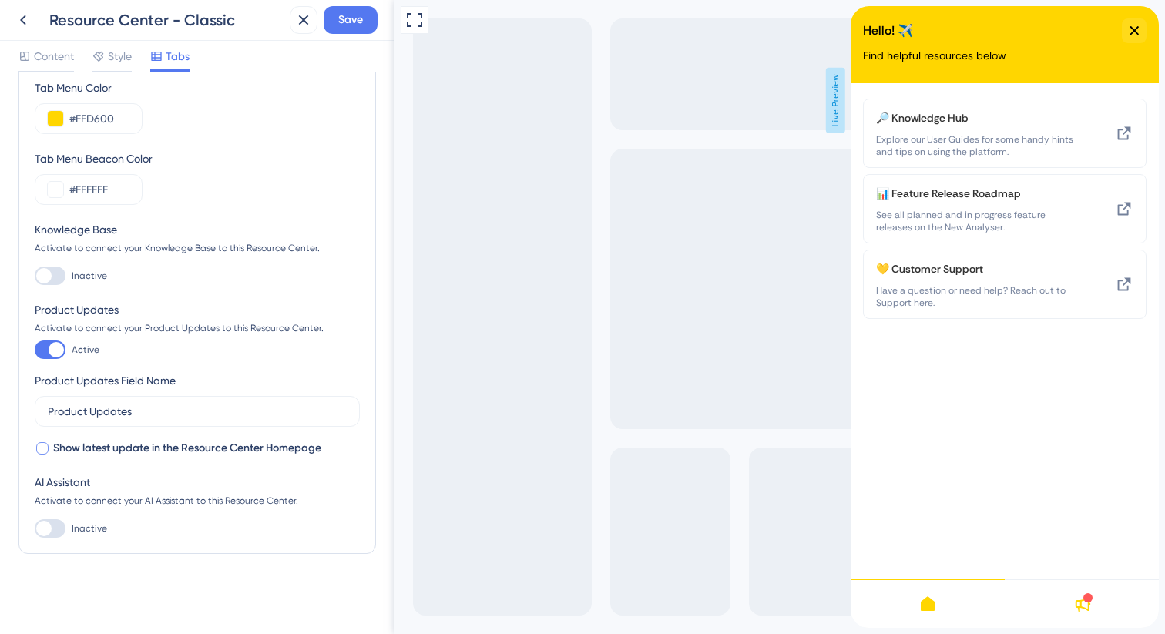
click at [1076, 597] on icon at bounding box center [1082, 604] width 18 height 18
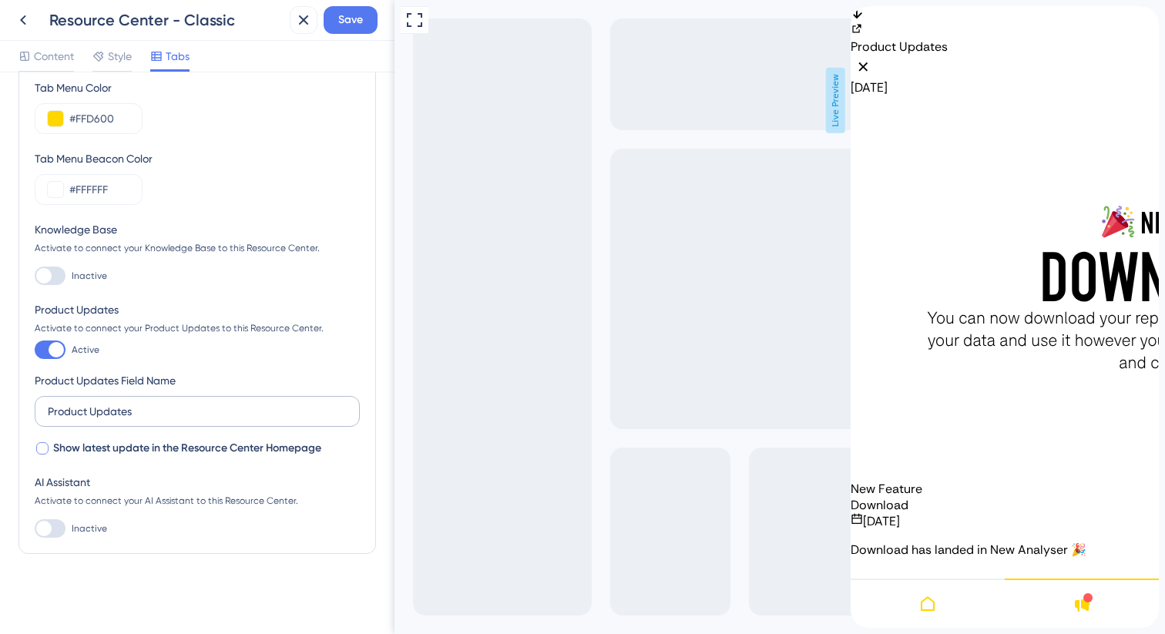
click at [49, 402] on label "Product Updates" at bounding box center [197, 411] width 325 height 31
click at [49, 403] on input "Product Updates" at bounding box center [197, 411] width 299 height 17
click at [136, 413] on input "New platformProduct Updates" at bounding box center [197, 411] width 299 height 17
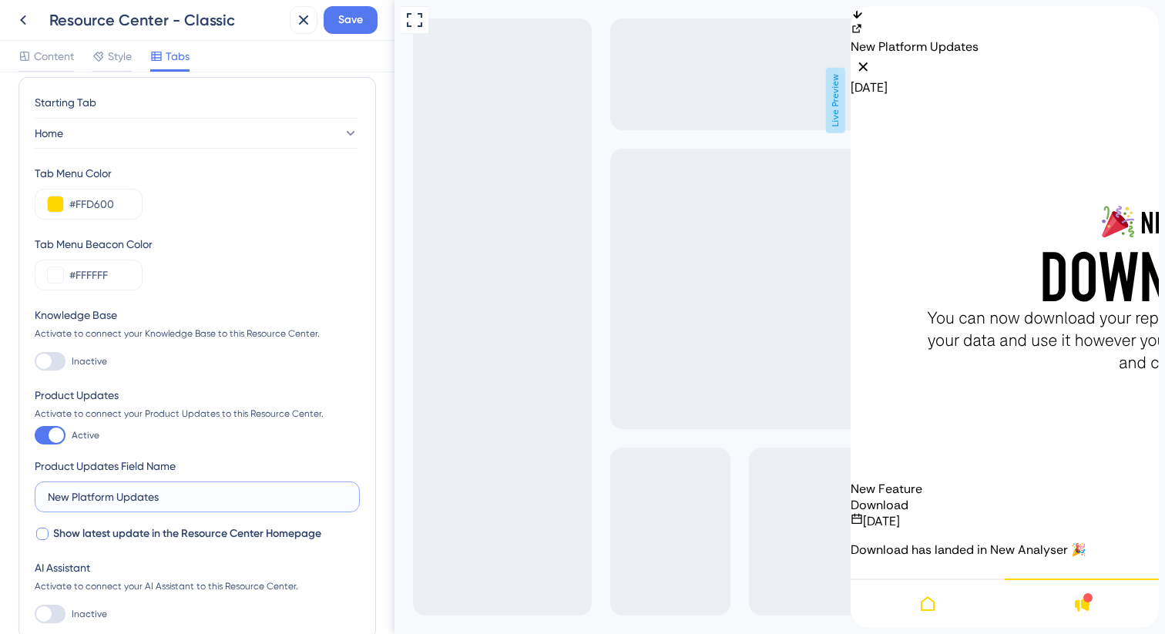
scroll to position [0, 0]
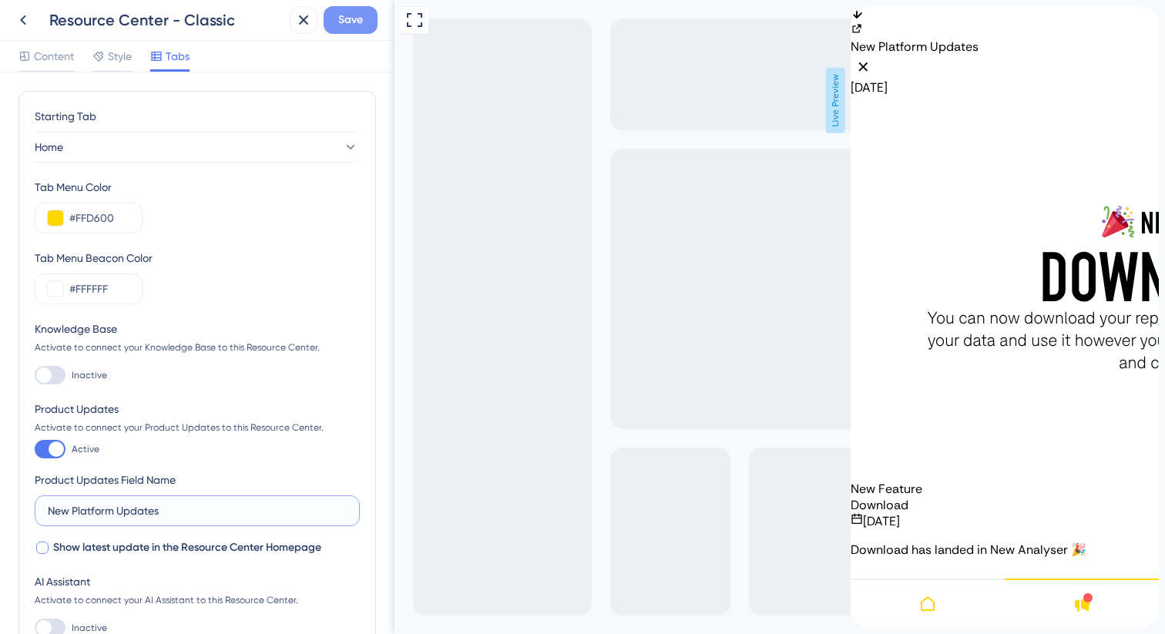
type input "New Platform Updates"
click at [352, 13] on span "Save" at bounding box center [350, 20] width 25 height 18
click at [876, 55] on div "close resource center" at bounding box center [863, 67] width 25 height 25
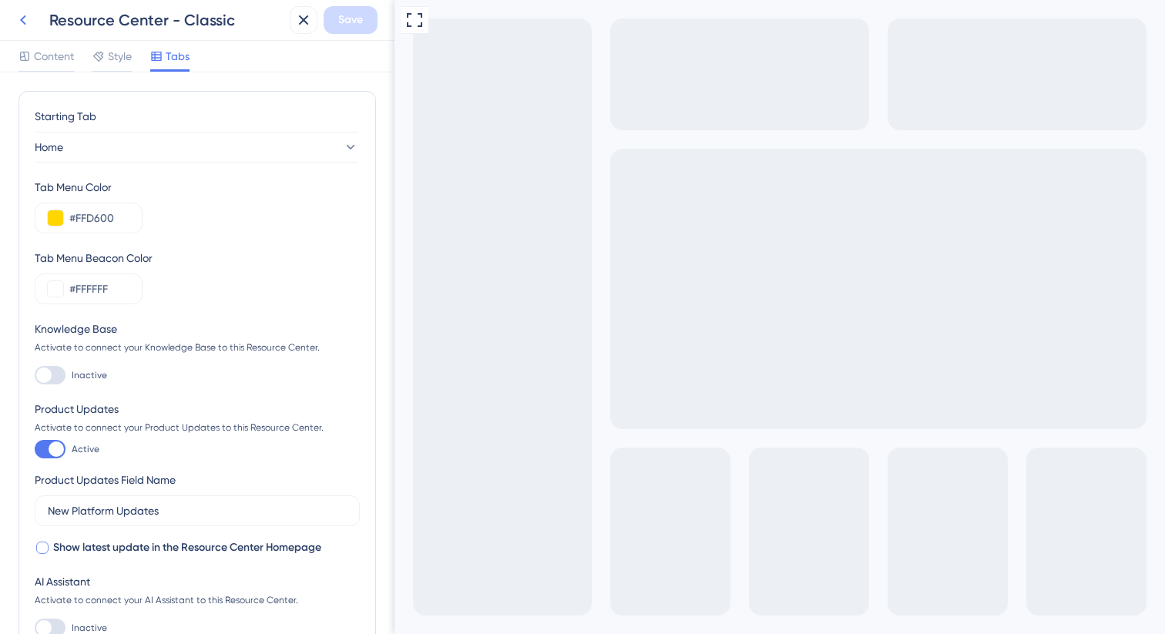
click at [30, 16] on icon at bounding box center [23, 20] width 18 height 18
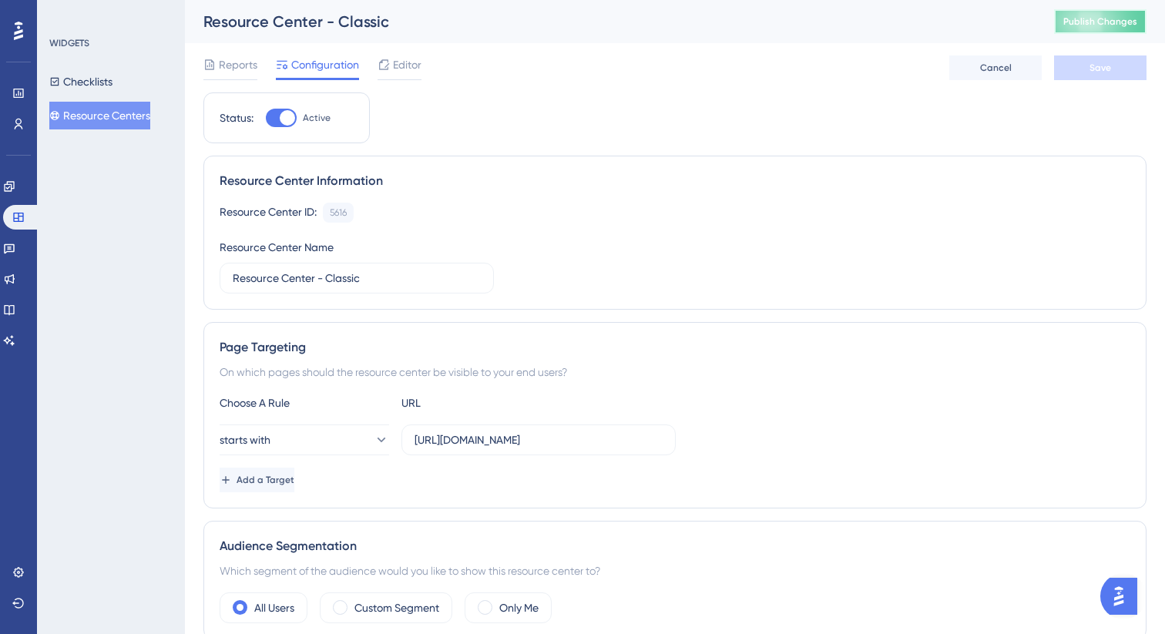
click at [1108, 31] on button "Publish Changes" at bounding box center [1100, 21] width 92 height 25
